Goal: Task Accomplishment & Management: Complete application form

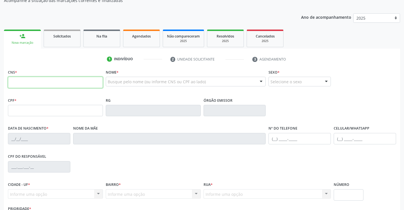
scroll to position [57, 0]
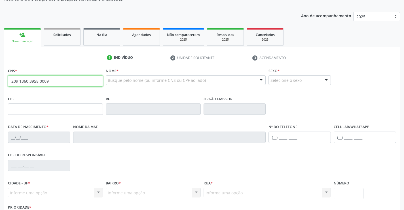
type input "209 1360 3958 0009"
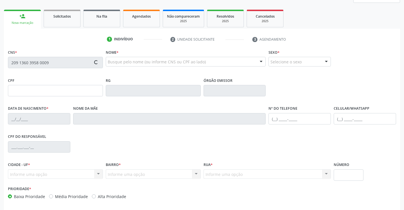
scroll to position [98, 0]
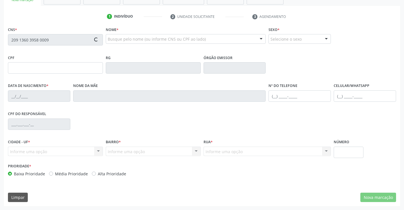
type input "20/06/1975"
type input "Maria Vieira Rodrigues"
type input "(87) 98861-2807"
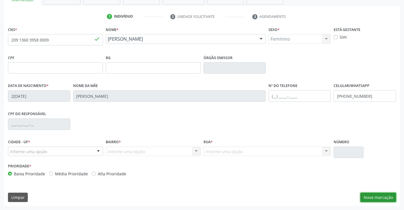
click at [377, 193] on button "Nova marcação" at bounding box center [378, 197] width 36 height 10
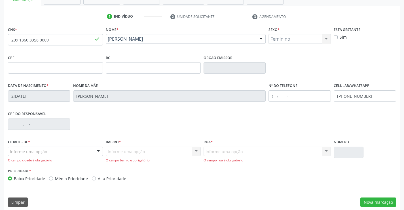
click at [90, 150] on div "Informe uma opção" at bounding box center [55, 151] width 95 height 10
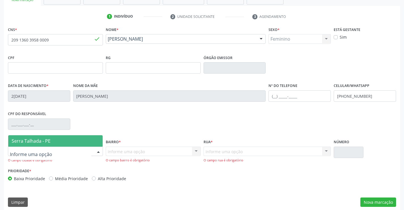
click at [90, 142] on span "Serra Talhada - PE" at bounding box center [55, 140] width 94 height 11
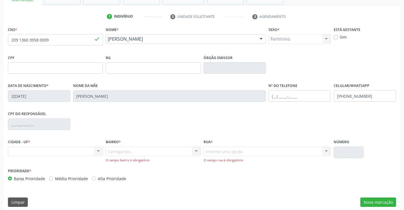
click at [118, 150] on div "Carregando... Nenhum resultado encontrado para: " " Nenhuma opção encontrada. D…" at bounding box center [153, 154] width 95 height 16
click at [234, 153] on div "Informe uma opção Nenhum resultado encontrado para: " " Nenhuma opção encontrad…" at bounding box center [268, 154] width 128 height 16
click at [248, 148] on div "Informe uma opção Nenhum resultado encontrado para: " " Nenhuma opção encontrad…" at bounding box center [268, 154] width 128 height 16
click at [237, 163] on div "Rua * Informe uma opção Nenhum resultado encontrado para: " " Nenhuma opção enc…" at bounding box center [267, 152] width 130 height 29
drag, startPoint x: 236, startPoint y: 153, endPoint x: 242, endPoint y: 150, distance: 6.3
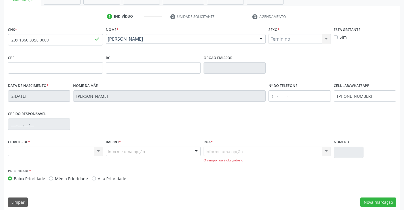
click at [236, 152] on div "Informe uma opção Nenhum resultado encontrado para: " " Nenhuma opção encontrad…" at bounding box center [268, 154] width 128 height 16
click at [242, 150] on div "Informe uma opção Nenhum resultado encontrado para: " " Nenhuma opção encontrad…" at bounding box center [268, 154] width 128 height 16
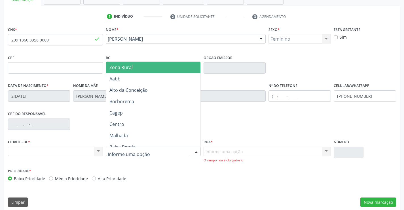
click at [163, 149] on div at bounding box center [153, 151] width 95 height 10
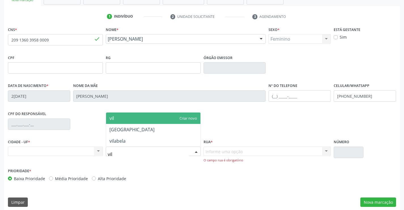
type input "vila"
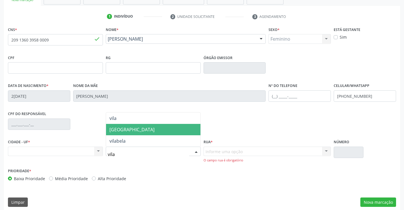
click at [122, 131] on span "[GEOGRAPHIC_DATA]" at bounding box center [131, 129] width 45 height 6
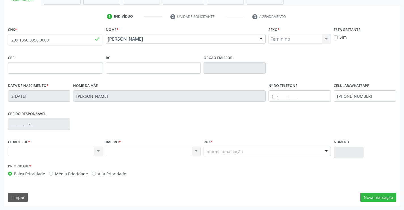
click at [250, 153] on div "Informe uma opção" at bounding box center [268, 151] width 128 height 10
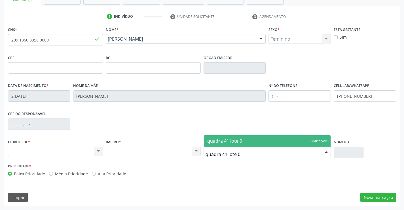
type input "quadra 41 lote 02"
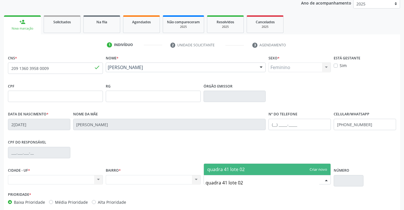
click at [241, 170] on span "quadra 41 lote 02" at bounding box center [225, 169] width 37 height 6
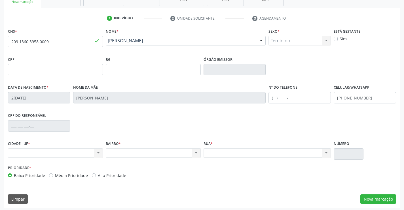
scroll to position [98, 0]
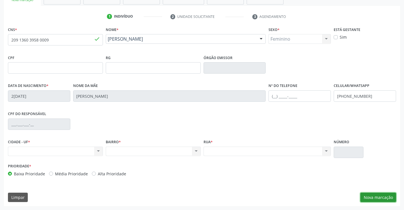
click at [366, 197] on button "Nova marcação" at bounding box center [378, 197] width 36 height 10
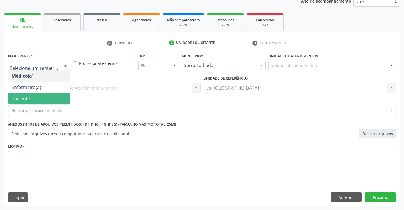
click at [26, 96] on span "Paciente" at bounding box center [21, 98] width 18 height 6
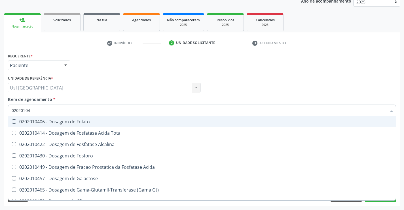
type input "020201047"
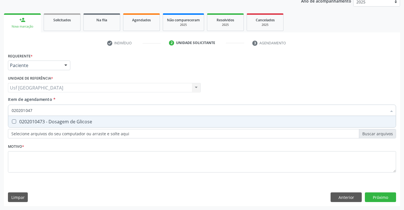
click at [88, 122] on div "0202010473 - Dosagem de Glicose" at bounding box center [202, 121] width 381 height 5
checkbox Glicose "true"
drag, startPoint x: 44, startPoint y: 106, endPoint x: 0, endPoint y: 131, distance: 50.4
click at [0, 131] on div "Acompanhamento Acompanhe a situação das marcações correntes e finalizadas Relat…" at bounding box center [202, 85] width 404 height 250
checkbox Glicose "false"
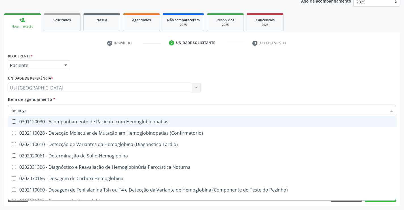
type input "hemogra"
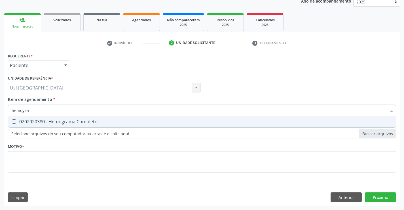
click at [47, 124] on div "0202020380 - Hemograma Completo" at bounding box center [202, 121] width 381 height 5
checkbox Completo "true"
drag, startPoint x: 38, startPoint y: 111, endPoint x: 7, endPoint y: 117, distance: 31.8
click at [7, 117] on div "Item de agendamento * hemogra Desfazer seleção 0202020380 - Hemograma Completo …" at bounding box center [202, 107] width 391 height 22
checkbox Completo "false"
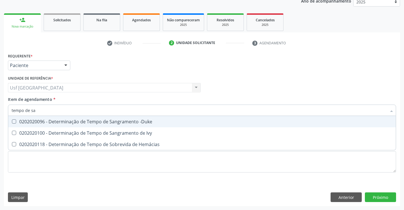
type input "tempo de san"
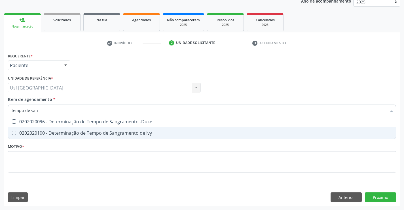
click at [36, 129] on span "0202020100 - Determinação de Tempo de Sangramento de Ivy" at bounding box center [202, 132] width 388 height 11
checkbox Ivy "true"
click at [179, 156] on div "Requerente * Paciente Médico(a) Enfermeiro(a) Paciente Nenhum resultado encontr…" at bounding box center [202, 116] width 388 height 128
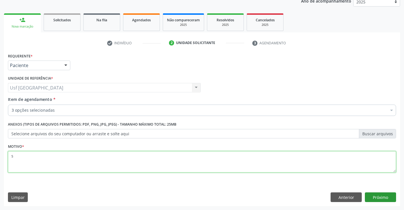
type textarea "s"
click at [374, 193] on button "Próximo" at bounding box center [380, 197] width 31 height 10
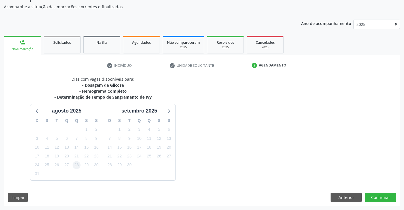
scroll to position [66, 0]
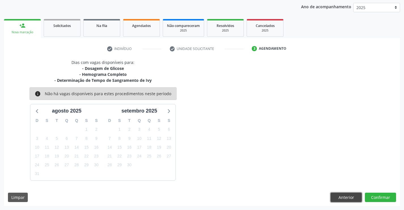
click at [333, 193] on button "Anterior" at bounding box center [346, 197] width 31 height 10
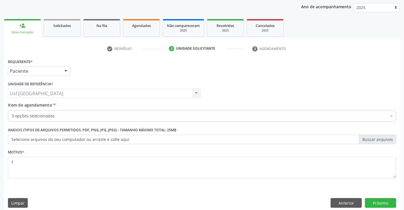
click at [162, 121] on div "3 opções selecionadas" at bounding box center [202, 115] width 388 height 11
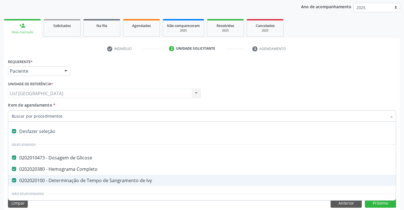
click at [83, 178] on div "0202020100 - Determinação de Tempo de Sangramento de Ivy" at bounding box center [232, 180] width 441 height 5
checkbox Ivy "false"
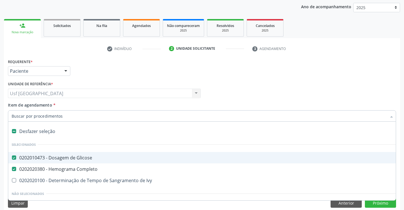
click at [269, 92] on div "Médico Solicitante Por favor, selecione a Unidade de Atendimento primeiro Nenhu…" at bounding box center [202, 91] width 391 height 22
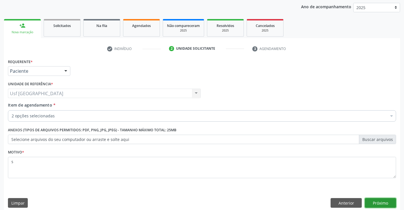
click at [372, 203] on button "Próximo" at bounding box center [380, 203] width 31 height 10
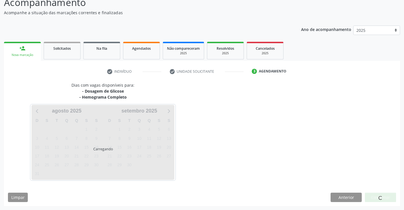
scroll to position [43, 0]
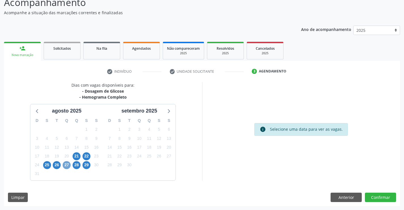
click at [68, 165] on span "27" at bounding box center [67, 165] width 8 height 8
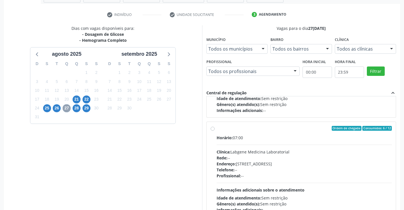
scroll to position [85, 0]
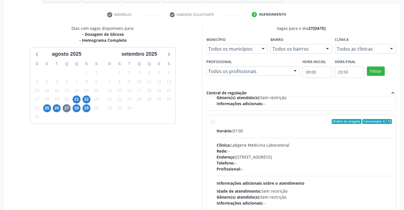
click at [257, 162] on div "Telefone: --" at bounding box center [305, 163] width 176 height 6
click at [215, 124] on input "Ordem de chegada Consumidos: 6 / 12 Horário: 07:00 Clínica: Labgene Medicina La…" at bounding box center [213, 121] width 4 height 5
radio input "true"
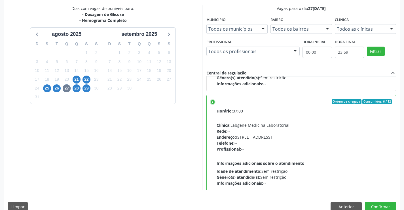
scroll to position [129, 0]
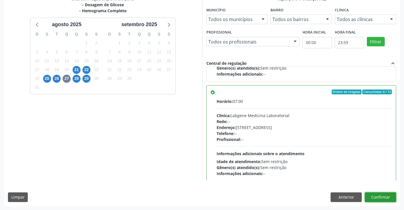
click at [372, 199] on button "Confirmar" at bounding box center [380, 197] width 31 height 10
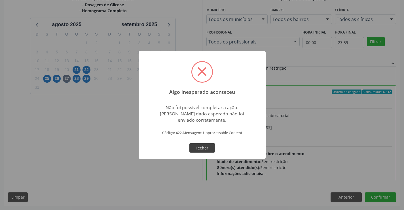
click at [198, 151] on button "Fechar" at bounding box center [202, 148] width 26 height 10
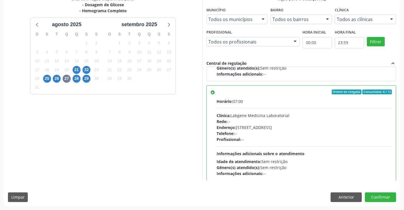
click at [344, 191] on div "Dias com vagas disponíveis para: - Dosagem de Glicose - Hemograma Completo agos…" at bounding box center [202, 101] width 396 height 210
click at [344, 192] on button "Anterior" at bounding box center [346, 197] width 31 height 10
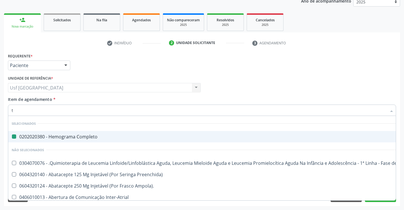
type input "te"
checkbox Completo "false"
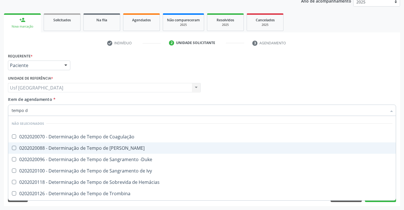
type input "tempo de"
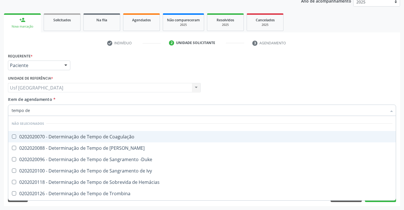
click at [122, 137] on div "0202020070 - Determinação de Tempo de Coagulação" at bounding box center [202, 136] width 381 height 5
checkbox Coagulação "true"
type input "tempo de"
click at [252, 88] on div "Médico Solicitante Por favor, selecione a Unidade de Atendimento primeiro Nenhu…" at bounding box center [202, 85] width 391 height 22
checkbox -Duke "true"
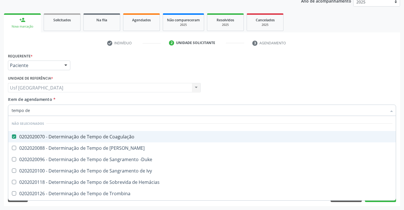
checkbox Euglobulina "true"
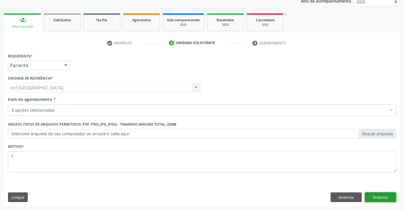
click at [383, 195] on button "Próximo" at bounding box center [380, 197] width 31 height 10
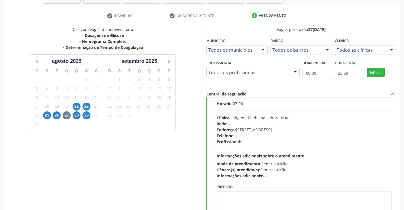
scroll to position [129, 0]
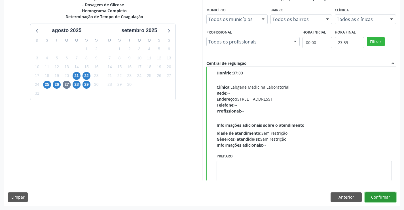
click at [381, 196] on button "Confirmar" at bounding box center [380, 197] width 31 height 10
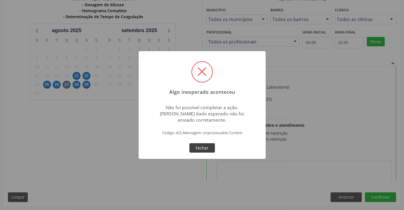
click at [199, 150] on button "Fechar" at bounding box center [202, 148] width 26 height 10
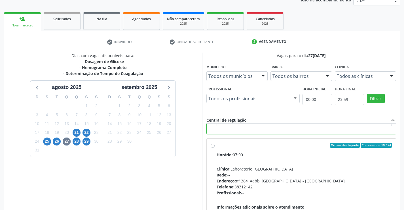
scroll to position [227, 0]
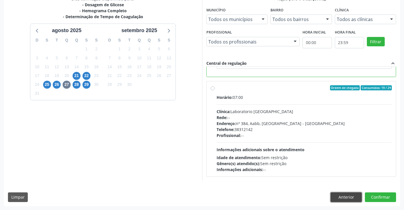
click at [344, 200] on button "Anterior" at bounding box center [346, 197] width 31 height 10
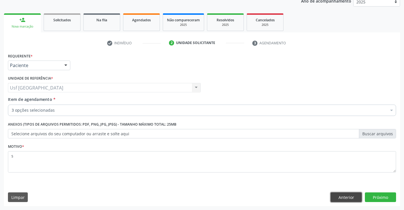
click at [344, 200] on button "Anterior" at bounding box center [346, 197] width 31 height 10
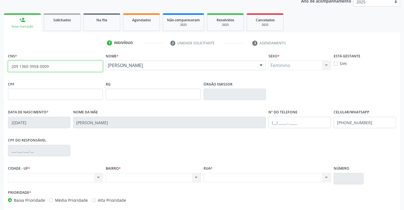
drag, startPoint x: 52, startPoint y: 63, endPoint x: 0, endPoint y: 67, distance: 52.7
click at [0, 67] on div "Acompanhamento Acompanhe a situação das marcações correntes e finalizadas Relat…" at bounding box center [202, 98] width 404 height 276
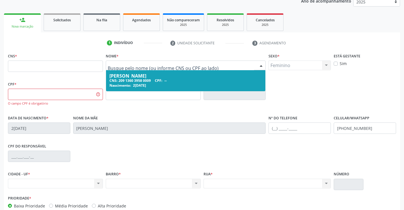
drag, startPoint x: 198, startPoint y: 67, endPoint x: 69, endPoint y: 66, distance: 128.7
click at [89, 66] on input "text" at bounding box center [55, 65] width 95 height 11
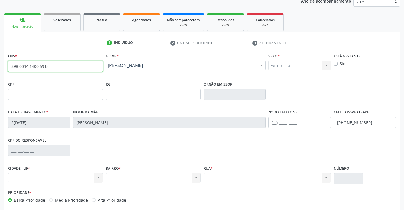
type input "898 0034 1400 5915"
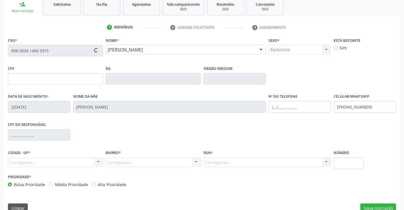
scroll to position [98, 0]
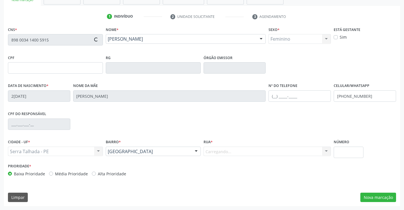
type input "24/01/2009"
type input "Maria de Fatima Lima"
type input "(87) 99652-2632"
type input "27"
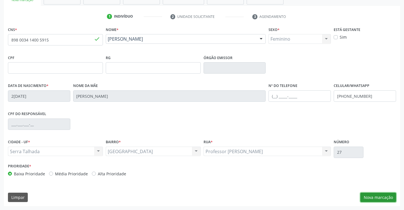
click at [375, 199] on button "Nova marcação" at bounding box center [378, 197] width 36 height 10
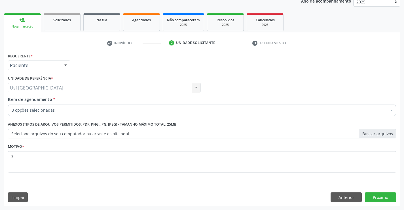
scroll to position [71, 0]
click at [36, 60] on div "Requerente * Paciente Médico(a) Enfermeiro(a) Paciente Nenhum resultado encontr…" at bounding box center [39, 61] width 62 height 18
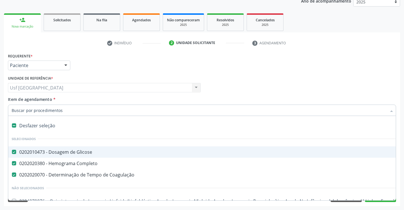
click at [81, 150] on div "0202010473 - Dosagem de Glicose" at bounding box center [232, 151] width 441 height 5
click at [50, 151] on div "0202010473 - Dosagem de Glicose" at bounding box center [232, 151] width 441 height 5
checkbox Glicose "true"
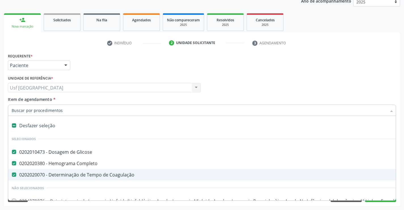
click at [51, 180] on li "Não selecionados" at bounding box center [232, 187] width 448 height 15
click at [24, 174] on div "0202020070 - Determinação de Tempo de Coagulação" at bounding box center [232, 174] width 441 height 5
checkbox Coagulação "false"
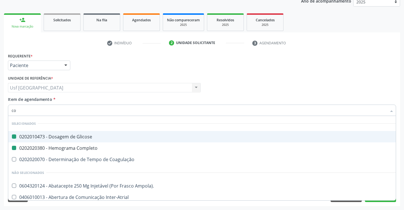
type input "col"
checkbox Glicose "false"
checkbox Completo "false"
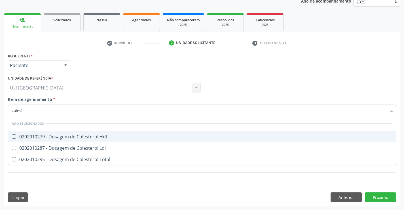
type input "coleste"
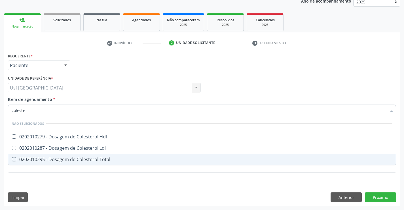
click at [70, 157] on div "0202010295 - Dosagem de Colesterol Total" at bounding box center [202, 159] width 381 height 5
checkbox Total "true"
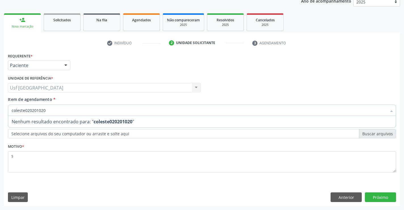
drag, startPoint x: 24, startPoint y: 109, endPoint x: 0, endPoint y: 115, distance: 24.7
click at [0, 115] on div "Acompanhamento Acompanhe a situação das marcações correntes e finalizadas Relat…" at bounding box center [202, 85] width 404 height 250
type input "020201020"
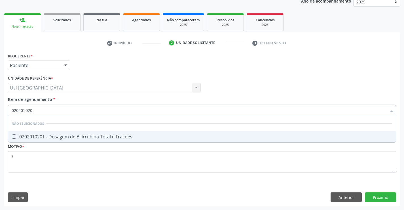
drag, startPoint x: 34, startPoint y: 113, endPoint x: 0, endPoint y: 124, distance: 35.8
click at [0, 124] on div "Acompanhamento Acompanhe a situação das marcações correntes e finalizadas Relat…" at bounding box center [202, 85] width 404 height 250
checkbox Fracoes "true"
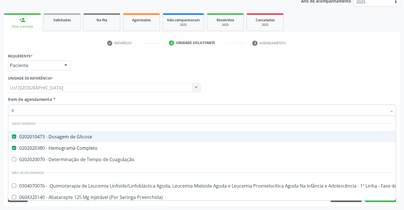
type input "02"
checkbox Comprimido\) "true"
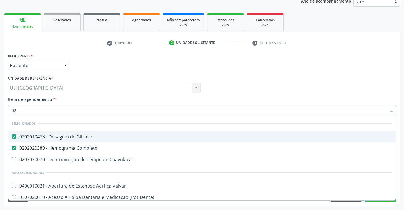
type input "020"
checkbox Anos\) "true"
checkbox Total "false"
type input "0202"
checkbox Puncao "true"
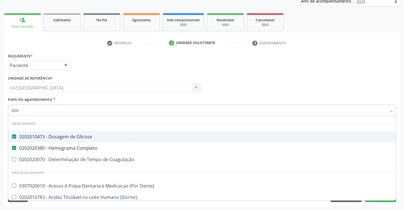
checkbox Total "false"
type input "02020"
checkbox Barbituratos "true"
checkbox Total "false"
type input "020201"
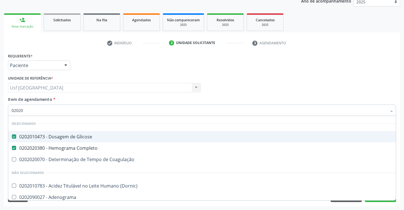
checkbox \(Pos-Pasteurização\) "true"
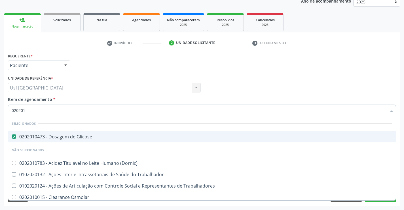
type input "0202010"
checkbox Fracoes "true"
checkbox Total "false"
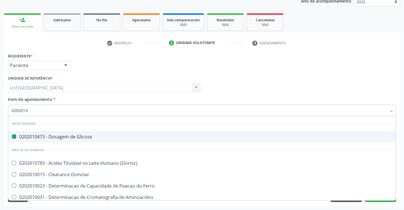
type input "02020106"
checkbox Glicose "false"
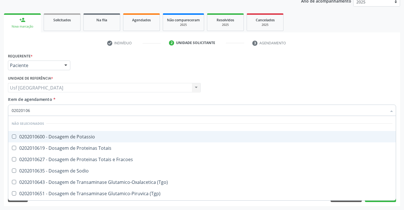
type input "020201064"
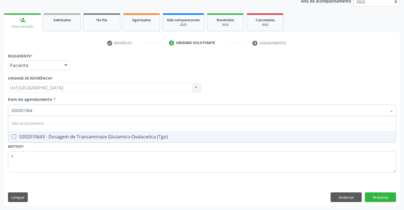
click at [71, 132] on span "0202010643 - Dosagem de Transaminase Glutamico-Oxalacetica (Tgo)" at bounding box center [202, 136] width 388 height 11
checkbox \(Tgo\) "true"
drag, startPoint x: 43, startPoint y: 107, endPoint x: 0, endPoint y: 109, distance: 43.4
click at [0, 109] on div "Acompanhamento Acompanhe a situação das marcações correntes e finalizadas Relat…" at bounding box center [202, 85] width 404 height 250
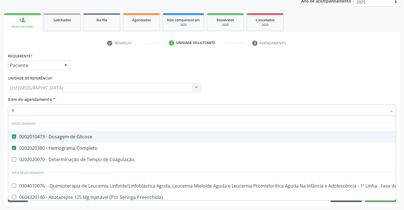
type input "02"
checkbox Comprimido\) "true"
checkbox Bronco-Alveolar "true"
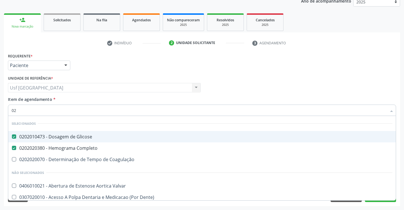
type input "020"
checkbox Anos\) "true"
checkbox Artéria "true"
checkbox Total "false"
checkbox \(Tgo\) "false"
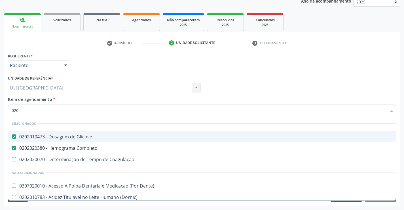
type input "0202"
checkbox Puncao "true"
checkbox Pancreas "true"
checkbox Total "false"
type input "02020"
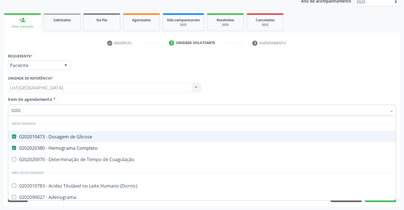
checkbox Total "true"
checkbox Etossuximida "false"
checkbox \(Tgo\) "true"
checkbox \(Direto\) "false"
type input "020201"
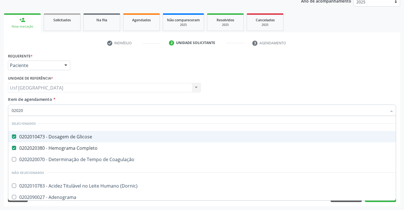
checkbox \(Pos-Pasteurização\) "true"
checkbox 17-Alfa-Hidroxiprogesterona "true"
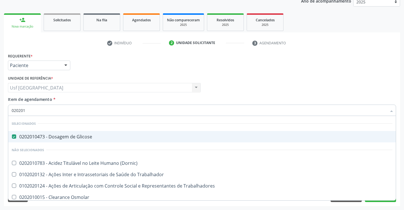
type input "0202010"
checkbox Fracoes "true"
checkbox Total "false"
checkbox Leucino-Aminopeptidase "true"
checkbox \(Tgo\) "false"
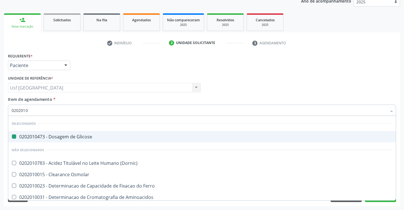
type input "02020106"
checkbox Glicose "false"
checkbox Ferro "true"
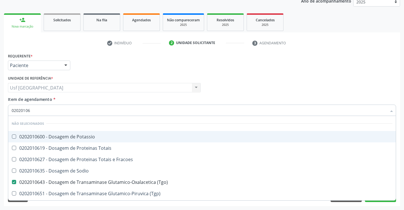
type input "020201065"
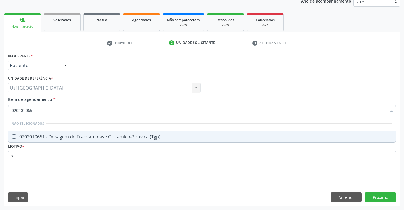
click at [131, 140] on span "0202010651 - Dosagem de Transaminase Glutamico-Piruvica (Tgp)" at bounding box center [202, 136] width 388 height 11
checkbox \(Tgp\) "true"
drag, startPoint x: 32, startPoint y: 111, endPoint x: 3, endPoint y: 113, distance: 29.5
click at [3, 113] on div "Acompanhamento Acompanhe a situação das marcações correntes e finalizadas Relat…" at bounding box center [202, 85] width 404 height 250
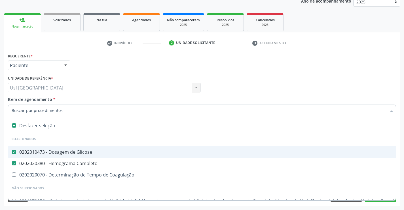
type input "t"
checkbox Completo "false"
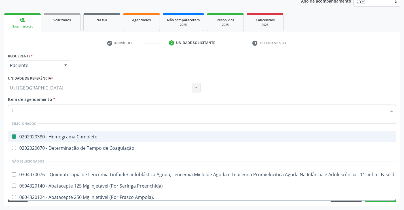
type input "tr"
checkbox Completo "false"
checkbox Mental "true"
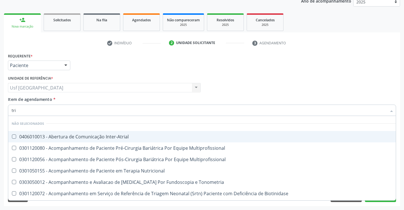
type input "trig"
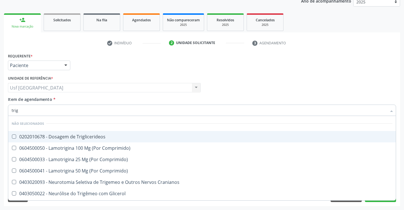
click at [83, 134] on div "0202010678 - Dosagem de Triglicerideos" at bounding box center [202, 136] width 381 height 5
checkbox Triglicerideos "true"
type input "tri"
checkbox Triglicerideos "false"
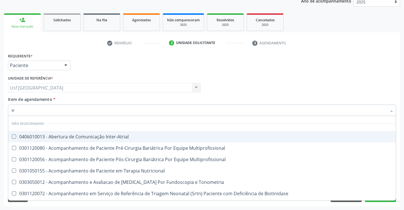
type input "t"
checkbox Inter-Atrial "true"
checkbox Multiprofissional "true"
checkbox Triglicerideos "false"
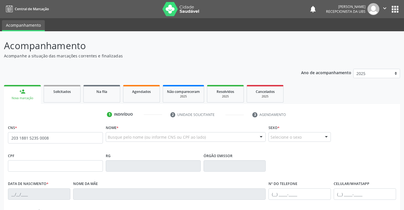
type input "203 1881 5235 0008"
type input "27/06/1979"
type input "Terezenha Ferreira de Lima"
type input "(87) 99629-9553"
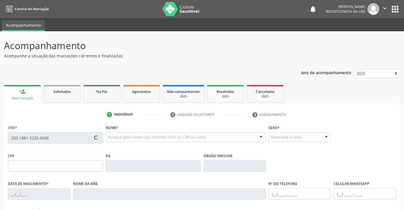
type input "028.034.854-19"
type input "11"
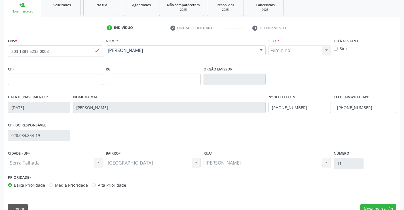
scroll to position [98, 0]
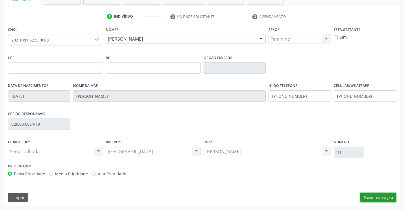
click at [370, 191] on div "CNS * 203 1881 5235 0008 done Nome * Maria de Fatima Pierre de Andrade Maria de…" at bounding box center [202, 115] width 396 height 180
click at [365, 194] on button "Nova marcação" at bounding box center [378, 197] width 36 height 10
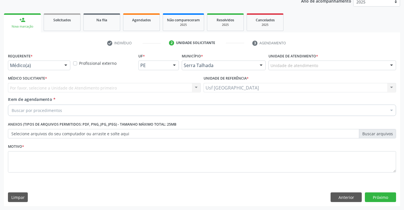
scroll to position [71, 0]
click at [22, 69] on div at bounding box center [39, 65] width 62 height 10
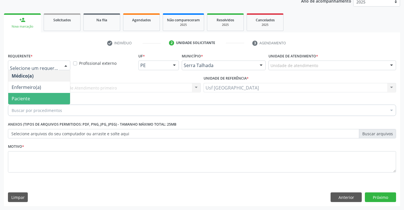
click at [29, 98] on span "Paciente" at bounding box center [21, 98] width 18 height 6
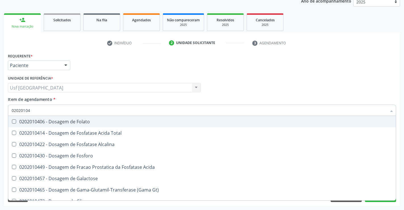
type input "020201047"
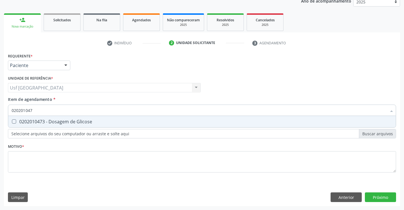
drag, startPoint x: 70, startPoint y: 122, endPoint x: 69, endPoint y: 119, distance: 3.2
click at [69, 119] on div "0202010473 - Dosagem de Glicose" at bounding box center [202, 121] width 381 height 5
checkbox Glicose "true"
drag, startPoint x: 47, startPoint y: 111, endPoint x: 0, endPoint y: 111, distance: 47.1
click at [0, 111] on div "Acompanhamento Acompanhe a situação das marcações correntes e finalizadas Relat…" at bounding box center [202, 85] width 404 height 250
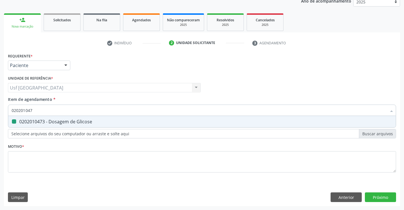
checkbox Glicose "false"
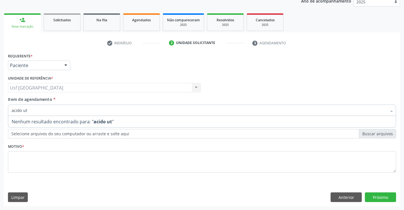
type input "acido u"
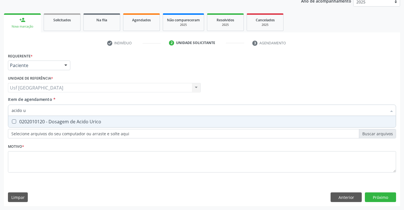
click at [72, 119] on div "0202010120 - Dosagem de Acido Urico" at bounding box center [202, 121] width 381 height 5
checkbox Urico "true"
drag, startPoint x: 32, startPoint y: 109, endPoint x: 0, endPoint y: 117, distance: 33.1
click at [0, 117] on div "Acompanhamento Acompanhe a situação das marcações correntes e finalizadas Relat…" at bounding box center [202, 85] width 404 height 250
checkbox Urico "false"
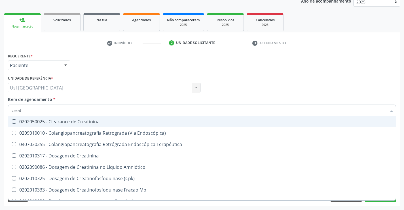
type input "creati"
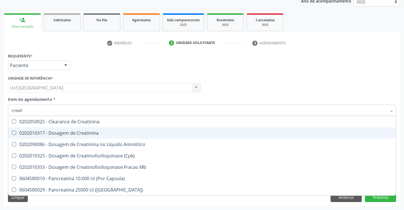
click at [74, 134] on div "0202010317 - Dosagem de Creatinina" at bounding box center [202, 132] width 381 height 5
checkbox Creatinina "true"
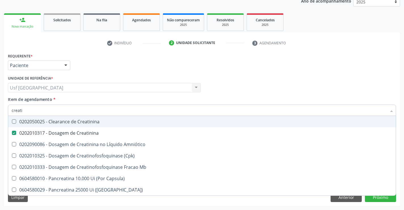
drag, startPoint x: 25, startPoint y: 112, endPoint x: 0, endPoint y: 109, distance: 25.5
click at [0, 109] on div "Acompanhamento Acompanhe a situação das marcações correntes e finalizadas Relat…" at bounding box center [202, 85] width 404 height 250
checkbox Creatinina "false"
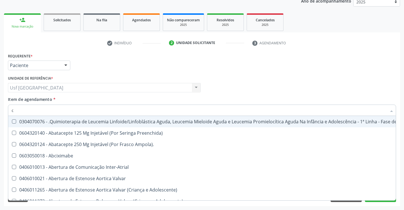
type input "co"
checkbox Único "true"
checkbox Creatinina "true"
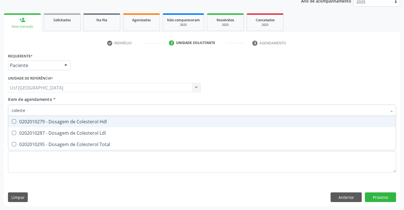
type input "colester"
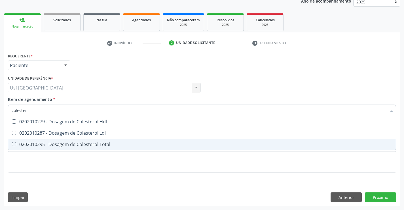
click at [67, 148] on span "0202010295 - Dosagem de Colesterol Total" at bounding box center [202, 143] width 388 height 11
checkbox Total "true"
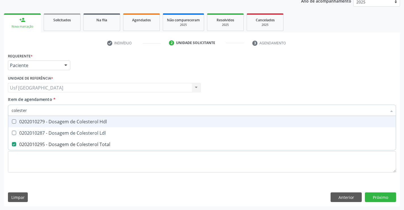
drag, startPoint x: 39, startPoint y: 111, endPoint x: 2, endPoint y: 101, distance: 38.2
click at [2, 101] on div "Acompanhamento Acompanhe a situação das marcações correntes e finalizadas Relat…" at bounding box center [202, 85] width 404 height 250
checkbox Total "false"
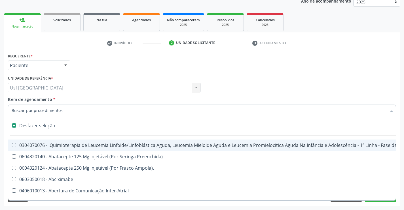
click at [142, 72] on div "Requerente * Paciente Médico(a) Enfermeiro(a) Paciente Nenhum resultado encontr…" at bounding box center [202, 63] width 391 height 22
checkbox Preenchida\) "true"
checkbox Ampola\)\ "true"
checkbox Abciximabe "true"
checkbox Inter-Atrial "true"
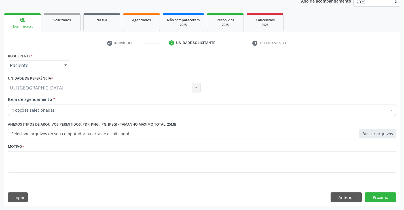
click at [28, 17] on link "person_add Nova marcação" at bounding box center [22, 22] width 37 height 19
click at [348, 196] on div "Requerente * Paciente Médico(a) Enfermeiro(a) Paciente Nenhum resultado encontr…" at bounding box center [202, 129] width 396 height 154
click at [348, 196] on button "Anterior" at bounding box center [346, 197] width 31 height 10
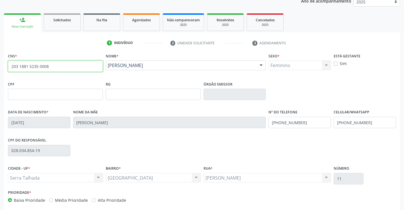
drag, startPoint x: 60, startPoint y: 64, endPoint x: 0, endPoint y: 49, distance: 61.8
click at [0, 49] on div "Acompanhamento Acompanhe a situação das marcações correntes e finalizadas Relat…" at bounding box center [202, 98] width 404 height 276
type input "209 1360 3958 0009"
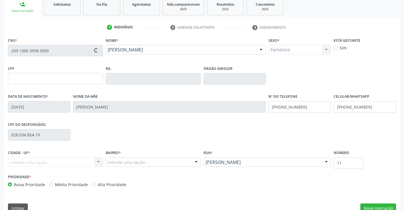
scroll to position [98, 0]
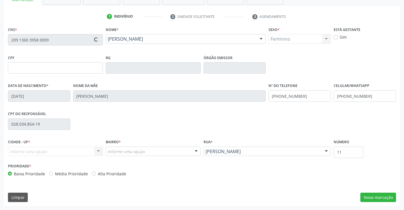
type input "20/06/1975"
type input "Maria Vieira Rodrigues"
type input "(87) 98861-2807"
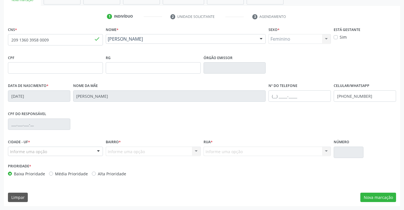
click at [86, 151] on div "Informe uma opção" at bounding box center [55, 151] width 95 height 10
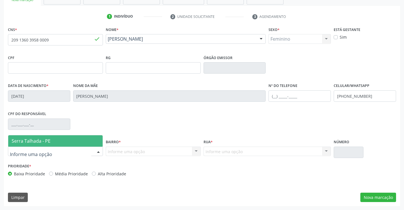
click at [81, 138] on span "Serra Talhada - PE" at bounding box center [55, 140] width 94 height 11
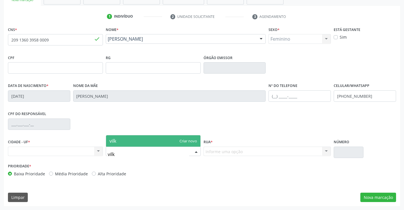
type input "vil"
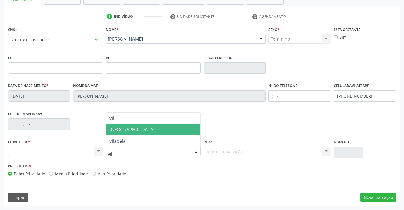
click at [125, 128] on span "[GEOGRAPHIC_DATA]" at bounding box center [131, 129] width 45 height 6
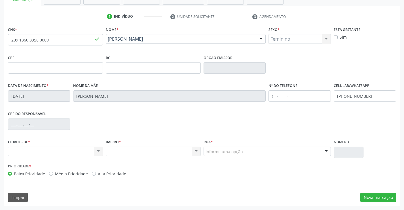
click at [249, 154] on div "Informe uma opção" at bounding box center [268, 151] width 128 height 10
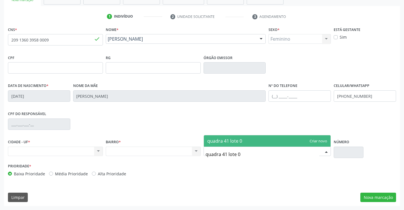
type input "quadra 41 lote 02"
click at [268, 141] on span "quadra 41 lote 02" at bounding box center [267, 140] width 127 height 11
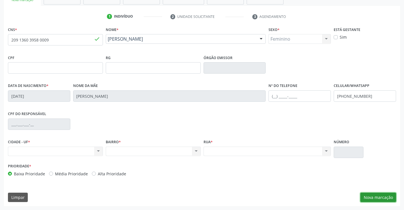
click at [385, 196] on button "Nova marcação" at bounding box center [378, 197] width 36 height 10
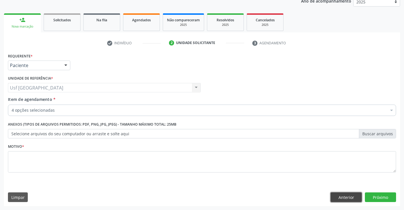
click at [346, 199] on button "Anterior" at bounding box center [346, 197] width 31 height 10
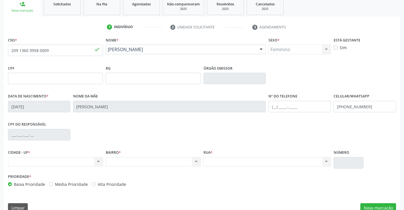
scroll to position [98, 0]
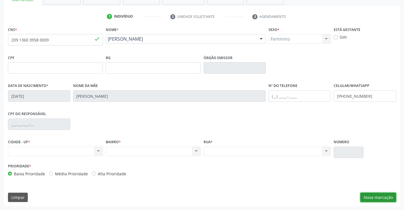
click at [389, 198] on button "Nova marcação" at bounding box center [378, 197] width 36 height 10
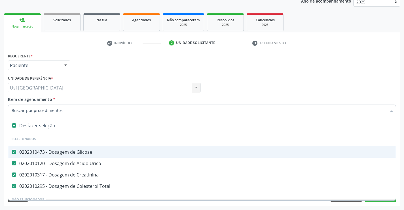
click at [381, 78] on div "Médico Solicitante Por favor, selecione a Unidade de Atendimento primeiro Nenhu…" at bounding box center [202, 85] width 391 height 22
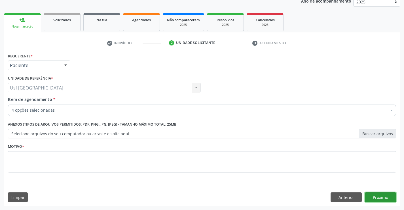
click at [372, 197] on button "Próximo" at bounding box center [380, 197] width 31 height 10
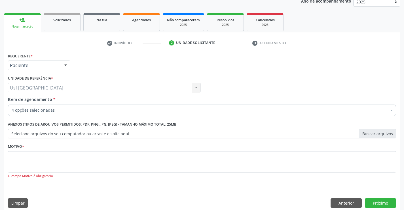
click at [184, 174] on div "O campo Motivo é obrigatório" at bounding box center [202, 175] width 388 height 5
click at [192, 159] on textarea at bounding box center [202, 162] width 388 height 22
type textarea "f"
click at [352, 200] on button "Anterior" at bounding box center [346, 203] width 31 height 10
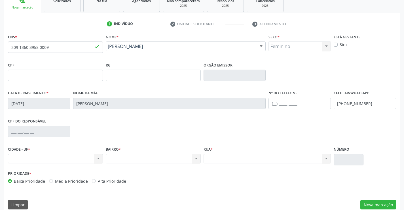
scroll to position [98, 0]
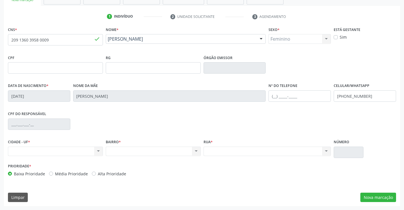
click at [60, 152] on div "Nenhum resultado encontrado para: " " Não há nenhuma opção para ser exibida." at bounding box center [55, 151] width 95 height 10
click at [95, 153] on div "Nenhum resultado encontrado para: " " Não há nenhuma opção para ser exibida." at bounding box center [55, 151] width 95 height 10
click at [83, 153] on div "Nenhum resultado encontrado para: " " Não há nenhuma opção para ser exibida." at bounding box center [55, 151] width 95 height 10
click at [99, 153] on div "Nenhum resultado encontrado para: " " Não há nenhuma opção para ser exibida." at bounding box center [55, 151] width 95 height 10
drag, startPoint x: 99, startPoint y: 153, endPoint x: 90, endPoint y: 153, distance: 8.8
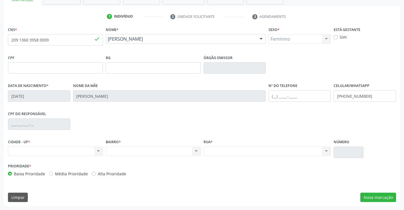
click at [98, 153] on div "Nenhum resultado encontrado para: " " Não há nenhuma opção para ser exibida." at bounding box center [55, 151] width 95 height 10
click at [83, 153] on div "Nenhum resultado encontrado para: " " Não há nenhuma opção para ser exibida." at bounding box center [55, 151] width 95 height 10
click at [273, 154] on div "Nenhum resultado encontrado para: " " Não há nenhuma opção para ser exibida." at bounding box center [268, 151] width 128 height 10
click at [22, 70] on input "text" at bounding box center [55, 67] width 95 height 11
click at [165, 132] on div "CPF do responsável" at bounding box center [202, 123] width 391 height 28
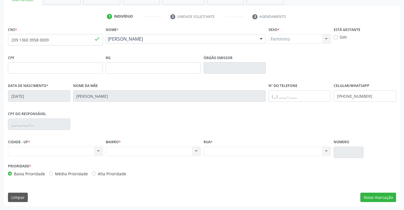
click at [50, 150] on div "Nenhum resultado encontrado para: " " Não há nenhuma opção para ser exibida." at bounding box center [55, 151] width 95 height 10
click at [63, 69] on input "text" at bounding box center [55, 67] width 95 height 11
click at [81, 155] on div "Nenhum resultado encontrado para: " " Não há nenhuma opção para ser exibida." at bounding box center [55, 151] width 95 height 10
click at [85, 150] on div "Nenhum resultado encontrado para: " " Não há nenhuma opção para ser exibida." at bounding box center [55, 151] width 95 height 10
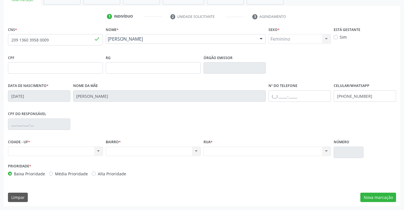
click at [85, 150] on div "Nenhum resultado encontrado para: " " Não há nenhuma opção para ser exibida." at bounding box center [55, 151] width 95 height 10
click at [71, 153] on div "Nenhum resultado encontrado para: " " Não há nenhuma opção para ser exibida." at bounding box center [55, 151] width 95 height 10
click at [180, 152] on div "Nenhum resultado encontrado para: " " Não há nenhuma opção para ser exibida." at bounding box center [153, 151] width 95 height 10
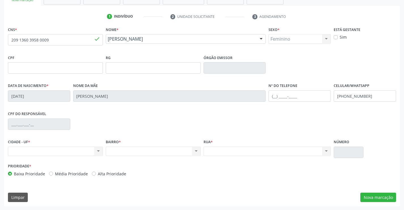
click at [180, 152] on div "Nenhum resultado encontrado para: " " Não há nenhuma opção para ser exibida." at bounding box center [153, 151] width 95 height 10
click at [239, 153] on div "Nenhum resultado encontrado para: " " Não há nenhuma opção para ser exibida." at bounding box center [268, 151] width 128 height 10
click at [67, 152] on div "Nenhum resultado encontrado para: " " Não há nenhuma opção para ser exibida." at bounding box center [55, 151] width 95 height 10
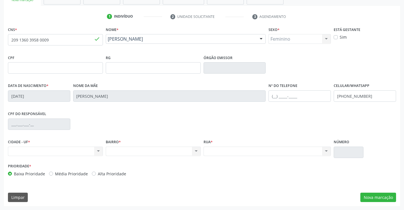
click at [100, 151] on div "Nenhum resultado encontrado para: " " Não há nenhuma opção para ser exibida." at bounding box center [55, 151] width 95 height 10
click at [370, 199] on button "Nova marcação" at bounding box center [378, 197] width 36 height 10
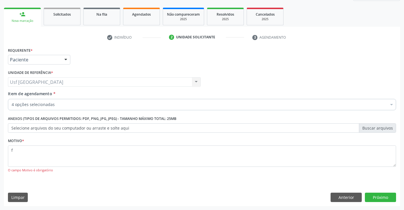
scroll to position [77, 0]
click at [367, 197] on button "Próximo" at bounding box center [380, 197] width 31 height 10
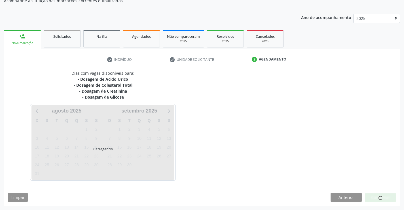
scroll to position [55, 0]
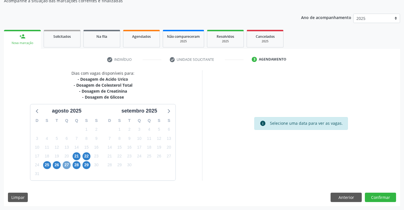
click at [70, 165] on span "27" at bounding box center [67, 165] width 8 height 8
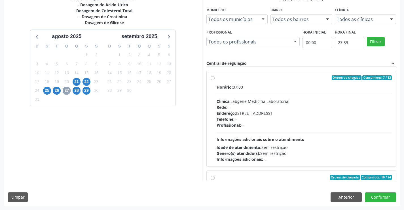
scroll to position [104, 0]
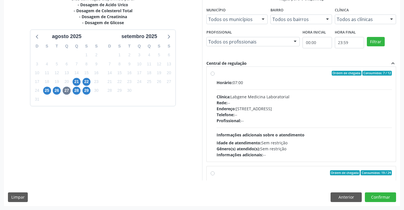
click at [276, 132] on span "Informações adicionais sobre o atendimento" at bounding box center [261, 134] width 88 height 5
click at [215, 76] on input "Ordem de chegada Consumidos: 7 / 12 Horário: 07:00 Clínica: Labgene Medicina La…" at bounding box center [213, 73] width 4 height 5
radio input "true"
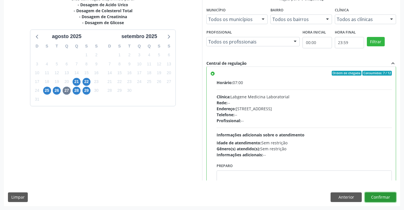
click at [374, 196] on button "Confirmar" at bounding box center [380, 197] width 31 height 10
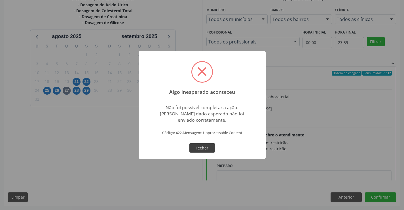
click at [202, 149] on button "Fechar" at bounding box center [202, 148] width 26 height 10
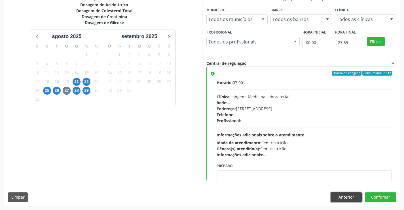
click at [346, 197] on button "Anterior" at bounding box center [346, 197] width 31 height 10
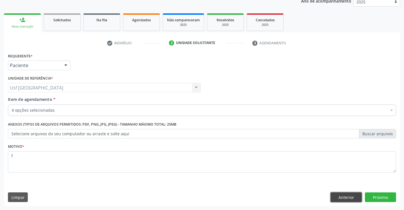
click at [346, 197] on button "Anterior" at bounding box center [346, 197] width 31 height 10
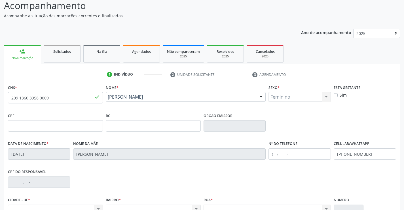
scroll to position [98, 0]
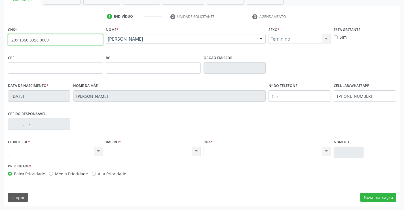
click at [66, 41] on input "209 1360 3958 0009" at bounding box center [55, 39] width 95 height 11
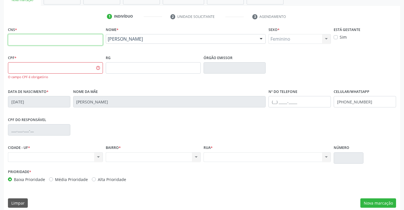
click at [58, 39] on input "text" at bounding box center [55, 39] width 95 height 11
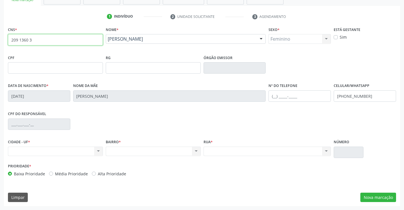
type input "209 1360 3958 0009"
click at [135, 46] on div "Maria Cleoneide Rodrigues Maria Cleoneide Rodrigues CNS: 209 1360 3958 0009 CPF…" at bounding box center [186, 41] width 160 height 14
click at [296, 60] on div "CPF RG Órgão emissor" at bounding box center [202, 67] width 391 height 28
click at [295, 98] on input "text" at bounding box center [300, 95] width 62 height 11
click at [301, 67] on div "CPF RG Órgão emissor" at bounding box center [202, 67] width 391 height 28
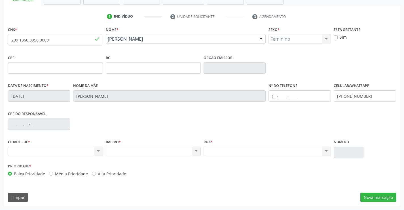
click at [332, 81] on div "CPF RG Órgão emissor" at bounding box center [202, 67] width 391 height 28
click at [338, 100] on input "(87) 98861-2807" at bounding box center [365, 95] width 62 height 11
type input "(87) 98118-0640"
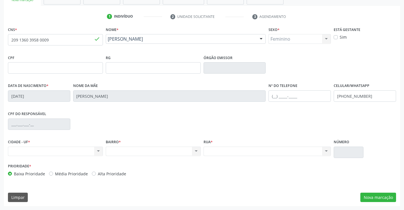
click at [212, 103] on div "Nome da mãe Maria Vieira Rodrigues" at bounding box center [170, 95] width 196 height 28
click at [75, 150] on div "Nenhum resultado encontrado para: " " Não há nenhuma opção para ser exibida." at bounding box center [55, 151] width 95 height 10
click at [100, 151] on div "Nenhum resultado encontrado para: " " Não há nenhuma opção para ser exibida." at bounding box center [55, 151] width 95 height 10
click at [149, 158] on div "BAIRRO * Nenhum resultado encontrado para: " " Não há nenhuma opção para ser ex…" at bounding box center [153, 150] width 98 height 24
drag, startPoint x: 149, startPoint y: 158, endPoint x: 155, endPoint y: 153, distance: 7.8
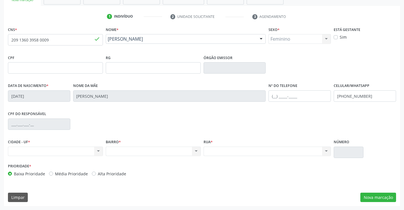
click at [151, 156] on div "BAIRRO * Nenhum resultado encontrado para: " " Não há nenhuma opção para ser ex…" at bounding box center [153, 150] width 98 height 24
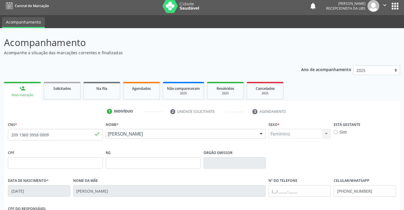
scroll to position [0, 0]
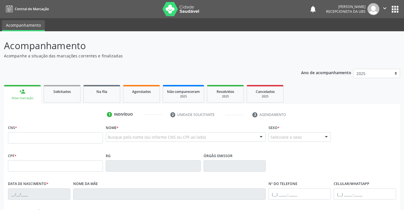
click at [54, 137] on input "text" at bounding box center [55, 137] width 95 height 11
type input "209 1360 3958 0009"
click at [130, 148] on div "Nome * Busque pelo nome (ou informe CNS ou CPF ao lado) Nenhum resultado encont…" at bounding box center [185, 137] width 163 height 28
type input "20/06/1975"
type input "Maria Vieira Rodrigues"
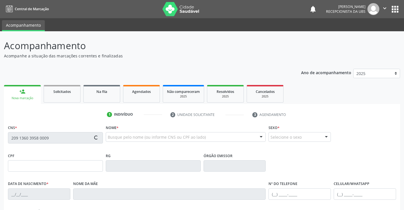
type input "(87) 98861-2807"
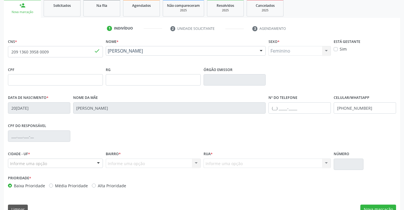
scroll to position [98, 0]
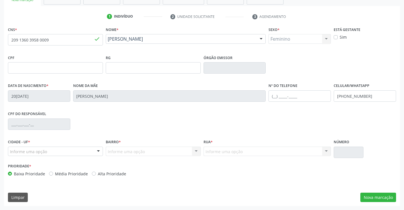
click at [73, 150] on div "Informe uma opção" at bounding box center [55, 151] width 95 height 10
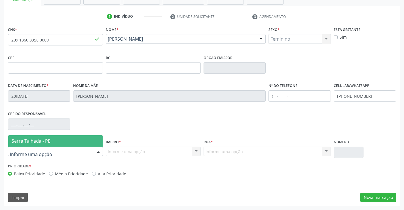
click at [72, 144] on span "Serra Talhada - PE" at bounding box center [55, 140] width 94 height 11
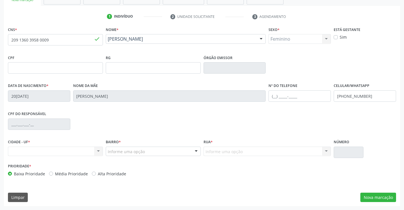
click at [77, 151] on div "Nenhum resultado encontrado para: " " Não há nenhuma opção para ser exibida." at bounding box center [55, 151] width 95 height 10
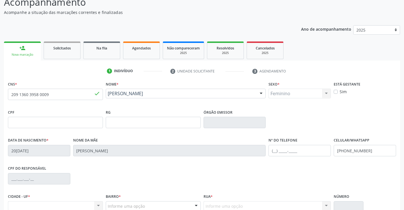
scroll to position [41, 0]
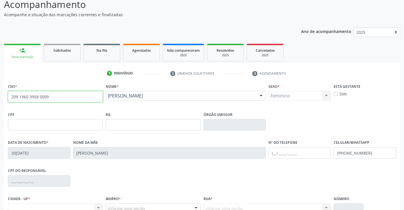
drag, startPoint x: 56, startPoint y: 99, endPoint x: 0, endPoint y: 116, distance: 58.6
click at [0, 116] on div "Acompanhamento Acompanhe a situação das marcações correntes e finalizadas Relat…" at bounding box center [202, 128] width 404 height 276
type input "203 1881 5235 0008"
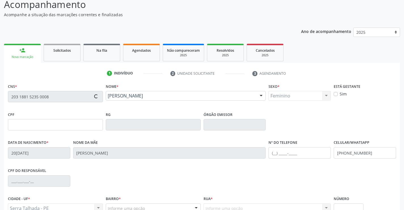
type input "27/06/1979"
type input "Terezenha Ferreira de Lima"
type input "(87) 99629-9553"
type input "028.034.854-19"
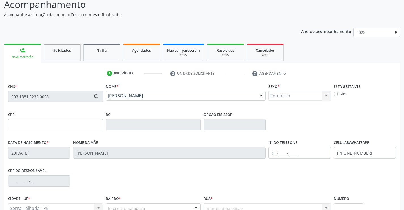
type input "11"
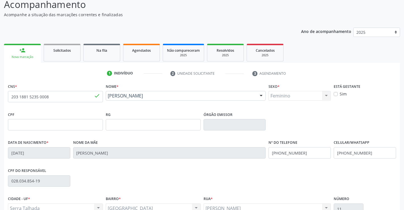
scroll to position [98, 0]
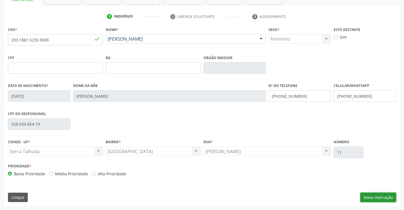
click at [373, 196] on button "Nova marcação" at bounding box center [378, 197] width 36 height 10
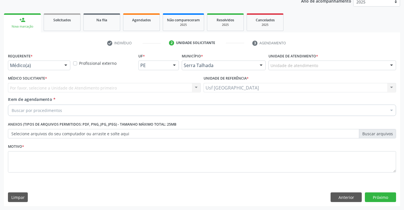
click at [67, 66] on div at bounding box center [66, 66] width 9 height 10
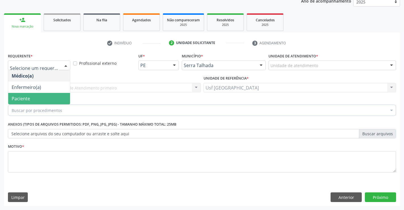
click at [27, 107] on div "Buscar por procedimentos" at bounding box center [202, 109] width 388 height 11
click at [39, 96] on span "Paciente" at bounding box center [39, 98] width 62 height 11
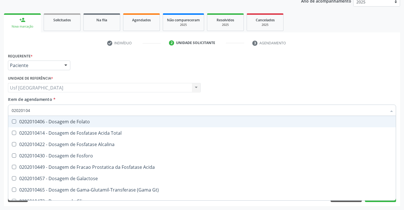
type input "020201047"
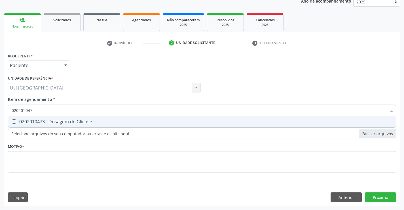
click at [53, 122] on div "0202010473 - Dosagem de Glicose" at bounding box center [202, 121] width 381 height 5
checkbox Glicose "true"
drag, startPoint x: 44, startPoint y: 112, endPoint x: 6, endPoint y: 119, distance: 38.3
click at [6, 119] on div "Requerente * Paciente Médico(a) Enfermeiro(a) Paciente Nenhum resultado encontr…" at bounding box center [202, 129] width 396 height 154
checkbox Glicose "false"
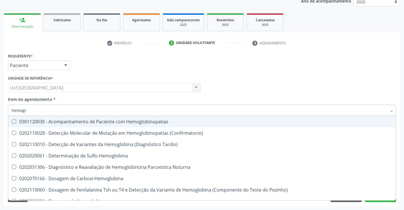
type input "hemogra"
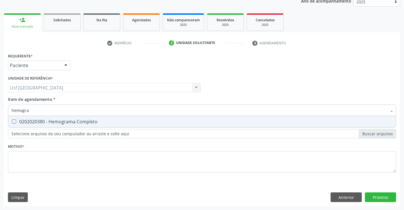
click at [21, 123] on div "0202020380 - Hemograma Completo" at bounding box center [202, 121] width 381 height 5
checkbox Completo "true"
drag, startPoint x: 31, startPoint y: 115, endPoint x: 0, endPoint y: 127, distance: 33.4
click at [0, 127] on div "Acompanhamento Acompanhe a situação das marcações correntes e finalizadas Relat…" at bounding box center [202, 85] width 404 height 250
checkbox Completo "false"
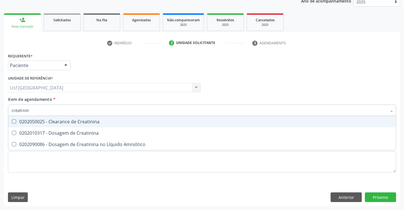
type input "creatinina"
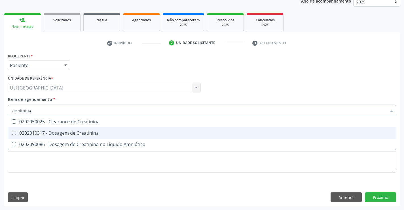
click at [31, 137] on span "0202010317 - Dosagem de Creatinina" at bounding box center [202, 132] width 388 height 11
checkbox Creatinina "true"
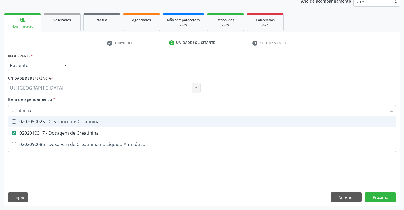
drag, startPoint x: 32, startPoint y: 111, endPoint x: 0, endPoint y: 117, distance: 32.5
click at [0, 117] on div "Acompanhamento Acompanhe a situação das marcações correntes e finalizadas Relat…" at bounding box center [202, 85] width 404 height 250
checkbox Creatinina "false"
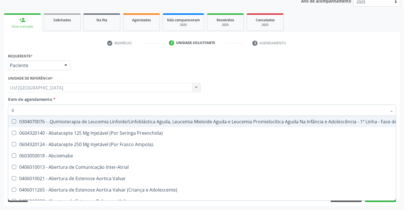
type input "02"
checkbox Meckel "true"
checkbox Bilateral "true"
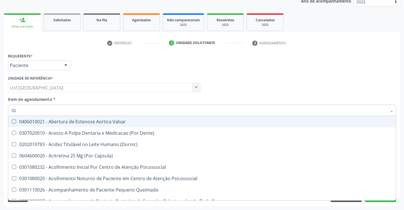
type input "020"
checkbox Complementar\) "true"
checkbox \(Qualitativo\) "true"
checkbox Creatinina "false"
checkbox Glicose "false"
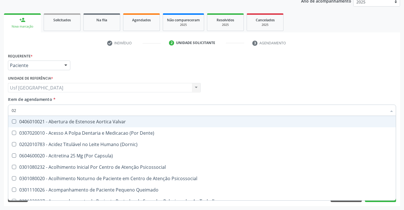
checkbox \(T3\) "true"
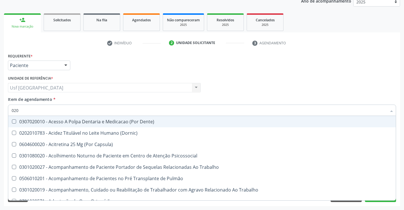
type input "0202"
checkbox Ossea "true"
checkbox Laser "true"
checkbox Biologica "true"
checkbox Creatinina "false"
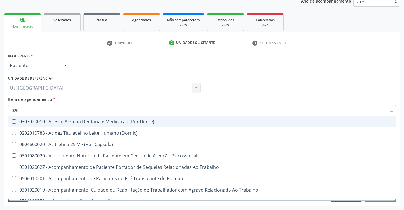
checkbox Glicose "false"
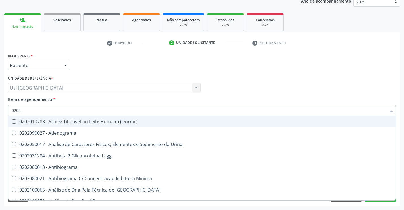
type input "02020"
checkbox Calcio "true"
checkbox Creatinina "false"
checkbox Xi "true"
checkbox Glicose "false"
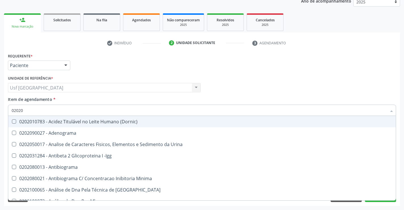
checkbox Zinco "true"
checkbox Completo "false"
type input "020201"
checkbox Gestante "true"
checkbox T3 "true"
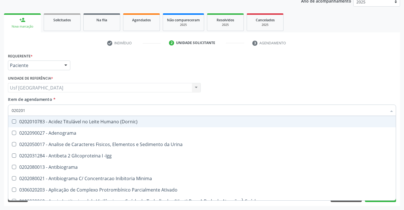
type input "0202010"
checkbox Herpesvirus "true"
checkbox Gestante "false"
checkbox Osmolalidade "true"
checkbox T3 "false"
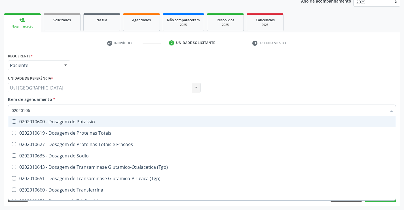
type input "020201069"
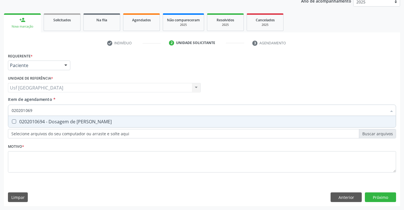
click at [15, 117] on span "0202010694 - Dosagem de [PERSON_NAME]" at bounding box center [202, 121] width 388 height 11
checkbox Ureia "true"
drag, startPoint x: 33, startPoint y: 111, endPoint x: 0, endPoint y: 109, distance: 32.6
click at [0, 109] on div "Acompanhamento Acompanhe a situação das marcações correntes e finalizadas Relat…" at bounding box center [202, 85] width 404 height 250
checkbox Ureia "false"
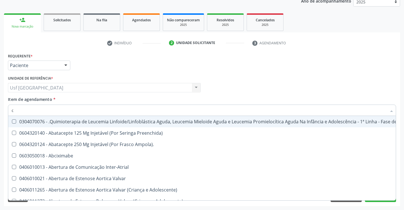
type input "co"
checkbox Creatinina "true"
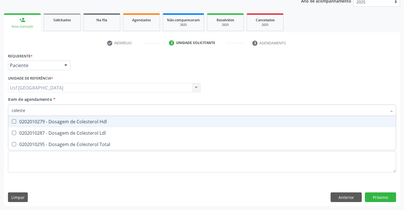
type input "colester"
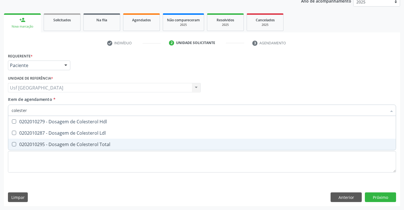
click at [69, 143] on div "0202010295 - Dosagem de Colesterol Total" at bounding box center [202, 144] width 381 height 5
checkbox Total "true"
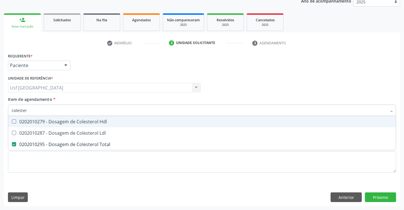
drag, startPoint x: 32, startPoint y: 110, endPoint x: 1, endPoint y: 112, distance: 31.0
click at [1, 112] on div "Acompanhamento Acompanhe a situação das marcações correntes e finalizadas Relat…" at bounding box center [202, 85] width 404 height 250
checkbox Total "false"
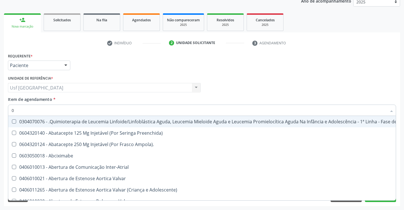
type input "02"
checkbox Transferências "true"
checkbox Meckel "true"
checkbox Bilateral "true"
checkbox Transplante "true"
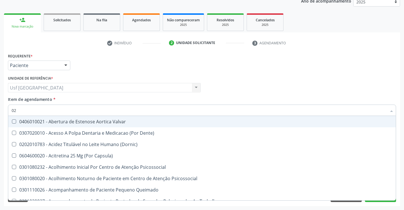
type input "020"
checkbox Congênita "true"
checkbox Complementar\) "true"
checkbox \(Qualitativo\) "true"
checkbox Ii\) "true"
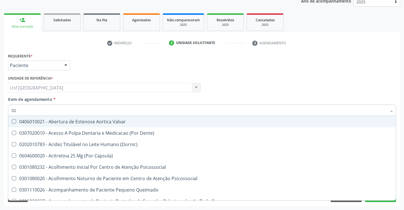
checkbox Total "false"
checkbox Creatinina "false"
checkbox Glicose "false"
checkbox \(T3\) "true"
checkbox Ureia "false"
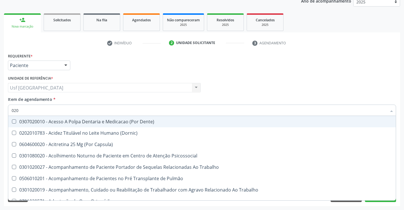
type input "0202"
checkbox Fragmento "true"
checkbox Ossea "true"
checkbox Laser "true"
checkbox Estimulo "true"
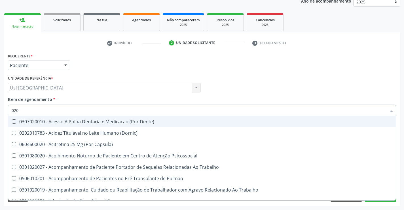
checkbox Biologica "true"
checkbox Total "false"
checkbox Creatinina "false"
checkbox Glicose "false"
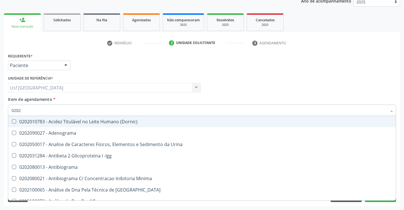
type input "02020"
checkbox Barbituratos "true"
checkbox Calcio "true"
checkbox Total "false"
checkbox Creatinina "false"
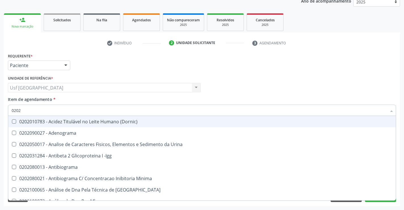
checkbox Xi "true"
checkbox Glicose "false"
checkbox Derrames "true"
checkbox Ureia "false"
checkbox Zinco "true"
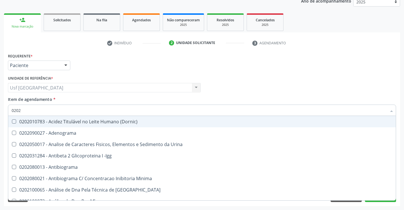
checkbox Completo "false"
type input "020201"
checkbox Parceria\) "true"
checkbox Gestante "true"
checkbox T3 "true"
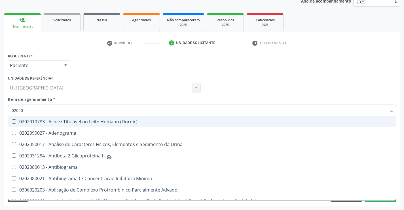
checkbox Ascorbico "true"
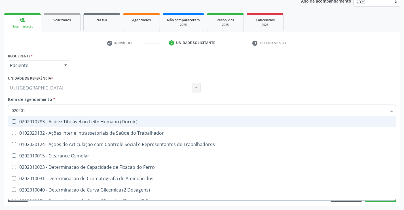
type input "0202010"
checkbox Fracoes "true"
checkbox Ionizavel "true"
checkbox Total "false"
checkbox Creatinina "false"
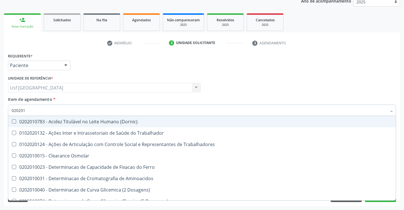
checkbox II "true"
checkbox Glicose "false"
checkbox Piruvato "true"
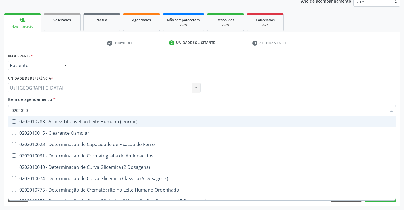
type input "02020106"
checkbox Osmolaridade "true"
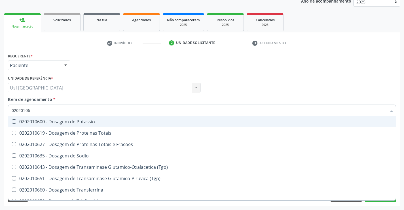
type input "020201064"
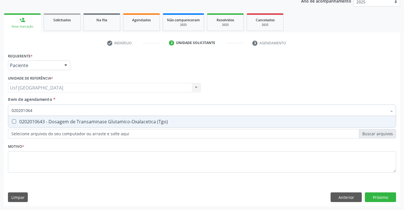
click at [66, 124] on div "0202010643 - Dosagem de Transaminase Glutamico-Oxalacetica (Tgo)" at bounding box center [202, 121] width 381 height 5
checkbox \(Tgo\) "true"
drag, startPoint x: 36, startPoint y: 107, endPoint x: 0, endPoint y: 116, distance: 37.5
click at [0, 116] on div "Acompanhamento Acompanhe a situação das marcações correntes e finalizadas Relat…" at bounding box center [202, 85] width 404 height 250
checkbox \(Tgo\) "false"
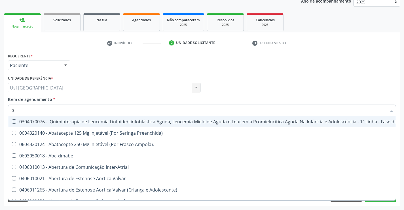
type input "02"
checkbox Transferências "true"
checkbox Meckel "true"
checkbox Bilateral "true"
checkbox Laboratorial "true"
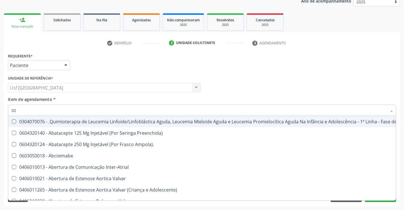
checkbox Transplante "true"
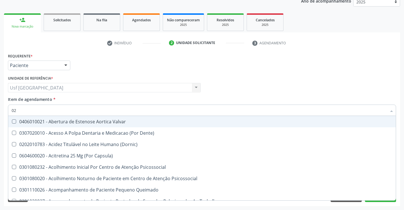
type input "020"
checkbox Congênita "true"
checkbox Complementar\) "true"
checkbox \(Qualitativo\) "true"
checkbox Semana\) "true"
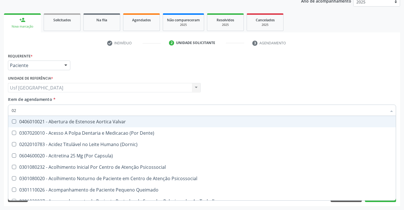
checkbox Ii\) "true"
checkbox Total "false"
checkbox Creatinina "false"
checkbox Glicose "false"
checkbox \(Tgo\) "false"
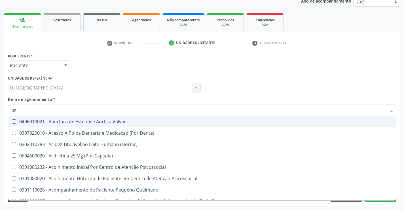
checkbox \(T3\) "true"
checkbox Ureia "false"
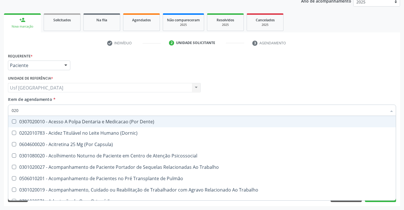
type input "0202"
checkbox Fragmento "true"
checkbox Ossea "true"
checkbox Laser "true"
checkbox \(Spcto\) "true"
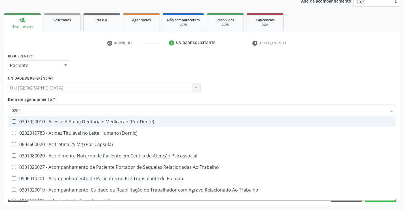
checkbox Estimulo "true"
checkbox Biologica "true"
checkbox Total "false"
checkbox Creatinina "false"
checkbox Glicose "false"
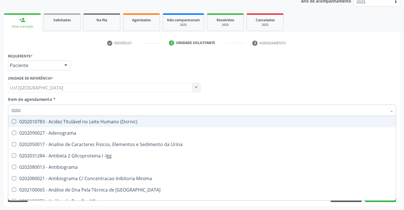
type input "02020"
checkbox Barbituratos "true"
checkbox Calcio "true"
checkbox Total "false"
checkbox Creatinina "false"
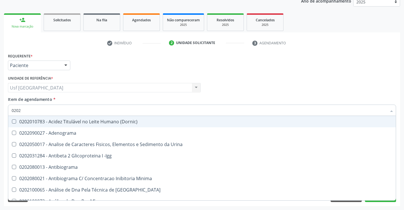
checkbox Xi "true"
checkbox Glicose "false"
checkbox Prolactina "true"
checkbox Derrames "true"
checkbox \(Tgo\) "false"
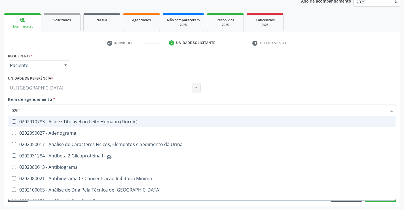
checkbox Ureia "false"
checkbox Zinco "true"
checkbox Completo "false"
type input "020201"
checkbox Identificação "true"
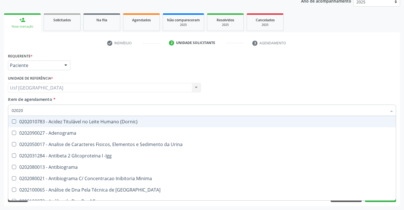
checkbox Biotinidase "true"
checkbox Dosagens\) "true"
checkbox -Duke "true"
checkbox \(Tap\) "true"
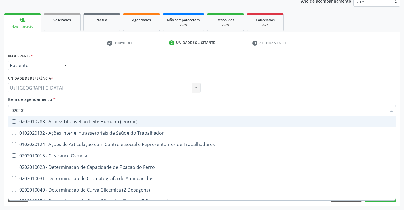
type input "0202010"
checkbox Fracoes "true"
checkbox Ionizavel "true"
checkbox Total "false"
checkbox Creatinina "false"
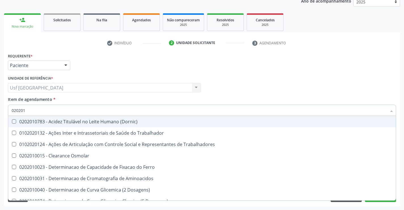
checkbox II "true"
checkbox Glicose "false"
checkbox Leucino-Aminopeptidase "true"
checkbox Piruvato "true"
checkbox \(Tgo\) "false"
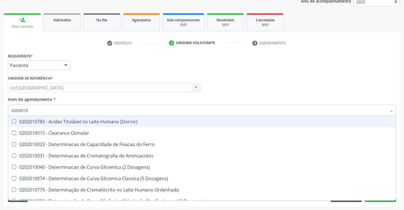
type input "02020106"
checkbox Dosagens\) "true"
checkbox Osmolaridade "true"
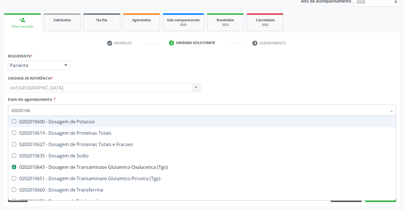
type input "020201065"
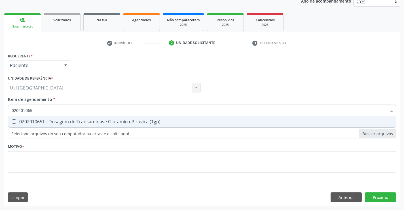
click at [45, 121] on div "0202010651 - Dosagem de Transaminase Glutamico-Piruvica (Tgp)" at bounding box center [202, 121] width 381 height 5
checkbox \(Tgp\) "true"
drag, startPoint x: 34, startPoint y: 111, endPoint x: 0, endPoint y: 120, distance: 35.3
click at [0, 120] on div "Acompanhamento Acompanhe a situação das marcações correntes e finalizadas Relat…" at bounding box center [202, 85] width 404 height 250
checkbox \(Tgp\) "false"
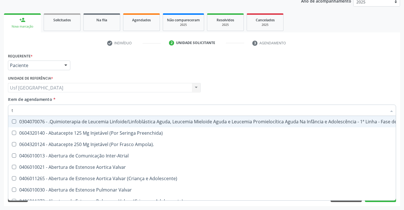
type input "tr"
checkbox Ii\) "true"
checkbox Grupo "true"
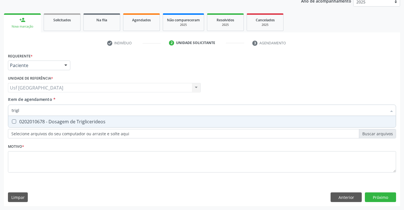
type input "trigli"
click at [49, 127] on span "0202010678 - Dosagem de Triglicerideos" at bounding box center [202, 121] width 388 height 11
checkbox Triglicerideos "true"
click at [0, 110] on div "Acompanhamento Acompanhe a situação das marcações correntes e finalizadas Relat…" at bounding box center [202, 85] width 404 height 250
checkbox Triglicerideos "false"
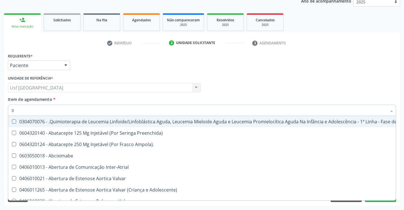
type input "02"
checkbox Transferências "true"
checkbox Meckel "true"
checkbox Bilateral "true"
checkbox Laboratorial "true"
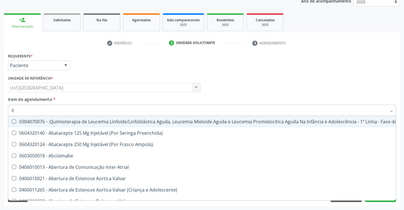
checkbox Citopatológico "true"
checkbox Transfusao "true"
checkbox Transplante "true"
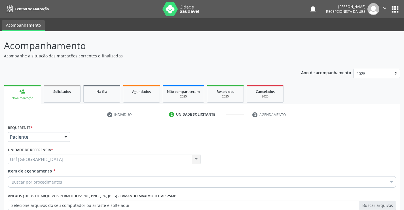
scroll to position [71, 0]
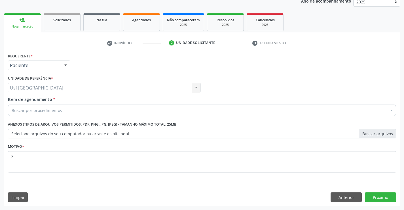
type textarea "x"
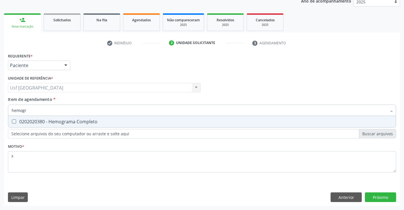
type input "hemogra"
click at [37, 118] on span "0202020380 - Hemograma Completo" at bounding box center [202, 121] width 388 height 11
checkbox Completo "true"
drag, startPoint x: 37, startPoint y: 108, endPoint x: 8, endPoint y: 113, distance: 29.3
click at [8, 113] on div "hemogra" at bounding box center [202, 109] width 388 height 11
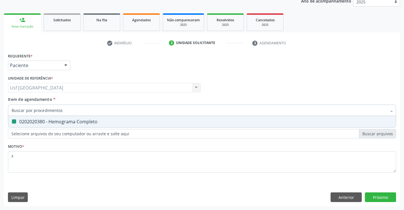
checkbox Completo "false"
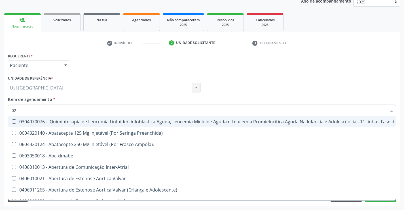
type input "020"
checkbox Automatica\) "true"
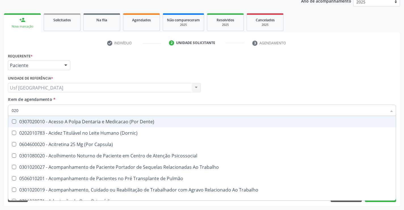
type input "0202"
checkbox Biologica "true"
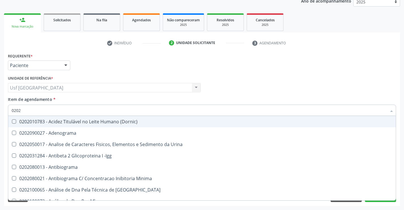
type input "02020"
checkbox Zinco "true"
checkbox Completo "false"
type input "020203"
checkbox Aminoacidos "true"
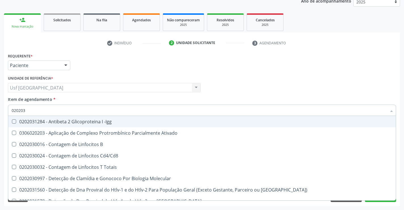
type input "0202030"
checkbox Completo "false"
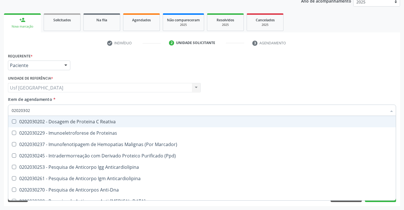
type input "020203020"
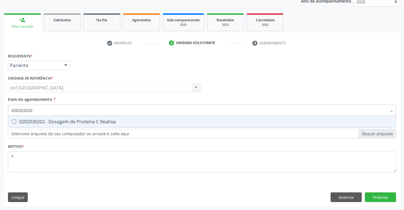
click at [22, 123] on div "0202030202 - Dosagem de Proteina C Reativa" at bounding box center [202, 121] width 381 height 5
checkbox Reativa "true"
drag, startPoint x: 42, startPoint y: 111, endPoint x: 0, endPoint y: 105, distance: 42.4
click at [0, 105] on div "Acompanhamento Acompanhe a situação das marcações correntes e finalizadas Relat…" at bounding box center [202, 85] width 404 height 250
checkbox Reativa "false"
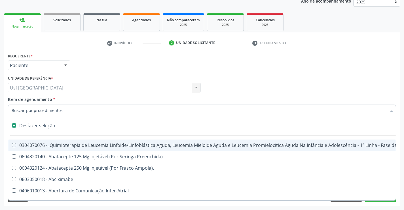
type input "v"
checkbox \(Monocular\) "true"
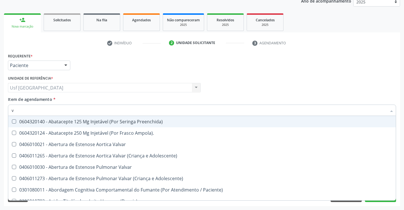
type input "vi"
checkbox Reativa "false"
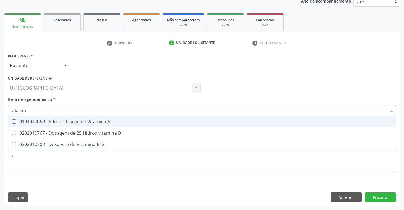
type input "vitamina"
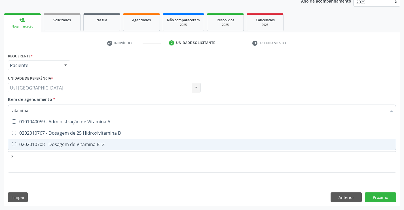
click at [35, 142] on div "0202010708 - Dosagem de Vitamina B12" at bounding box center [202, 144] width 381 height 5
checkbox B12 "true"
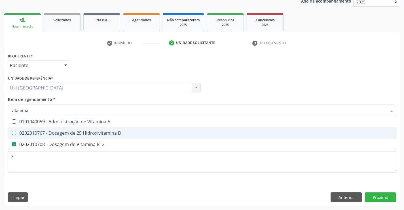
click at [51, 132] on div "0202010767 - Dosagem de 25 Hidroxivitamina D" at bounding box center [202, 132] width 381 height 5
checkbox D "true"
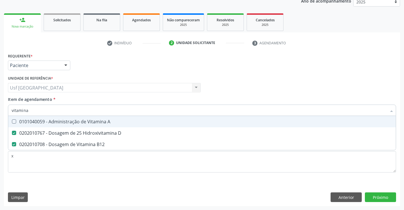
type input "vitamina"
click at [246, 81] on div "Médico Solicitante Por favor, selecione a Unidade de Atendimento primeiro Nenhu…" at bounding box center [202, 85] width 391 height 22
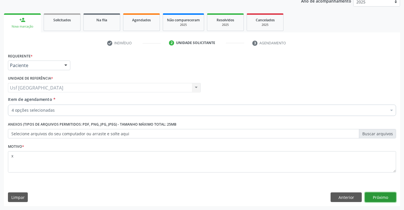
click at [376, 195] on button "Próximo" at bounding box center [380, 197] width 31 height 10
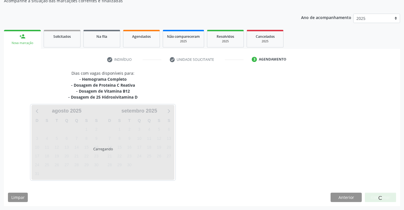
scroll to position [55, 0]
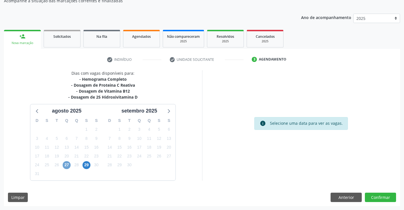
click at [67, 165] on span "27" at bounding box center [67, 165] width 8 height 8
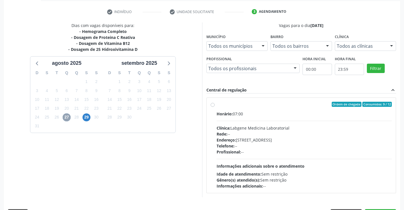
scroll to position [112, 0]
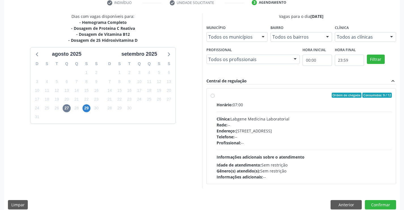
click at [295, 140] on div "Profissional: --" at bounding box center [305, 143] width 176 height 6
click at [215, 98] on input "Ordem de chegada Consumidos: 9 / 12 Horário: 07:00 Clínica: Labgene Medicina La…" at bounding box center [213, 94] width 4 height 5
radio input "true"
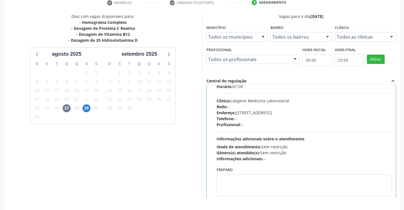
scroll to position [28, 0]
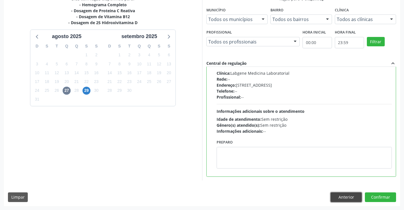
click at [350, 197] on button "Anterior" at bounding box center [346, 197] width 31 height 10
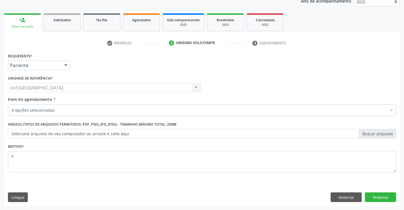
scroll to position [71, 0]
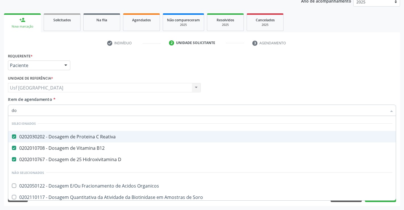
type input "d"
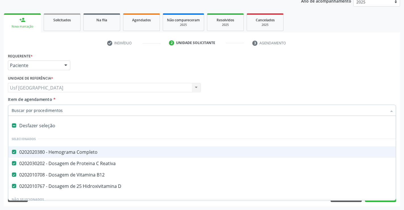
click at [238, 82] on div "Médico Solicitante Por favor, selecione a Unidade de Atendimento primeiro Nenhu…" at bounding box center [202, 85] width 391 height 22
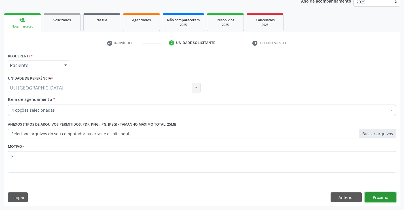
click at [376, 194] on button "Próximo" at bounding box center [380, 197] width 31 height 10
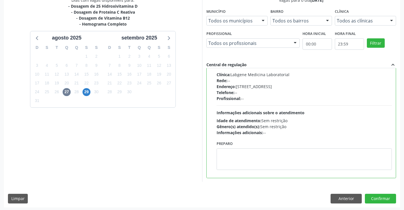
scroll to position [128, 0]
click at [389, 194] on button "Confirmar" at bounding box center [380, 198] width 31 height 10
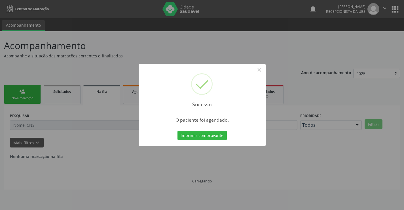
scroll to position [0, 0]
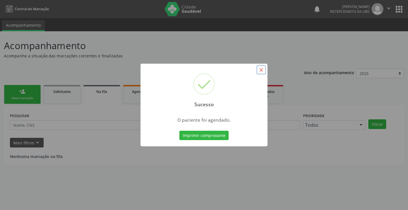
click at [261, 68] on button "×" at bounding box center [262, 70] width 10 height 10
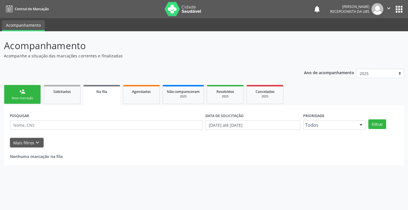
click at [30, 95] on link "person_add Nova marcação" at bounding box center [22, 94] width 37 height 19
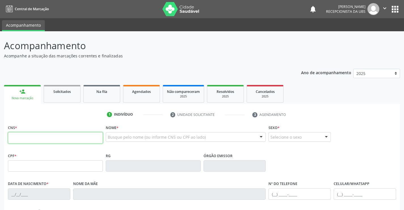
click at [56, 138] on input "text" at bounding box center [55, 137] width 95 height 11
type input "161 2399 1117 0000"
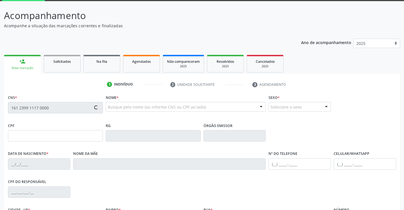
type input "[DATE]"
type input "[PERSON_NAME]"
type input "[PHONE_NUMBER]"
type input "2"
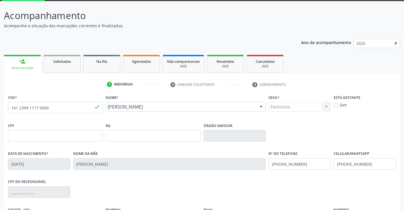
scroll to position [85, 0]
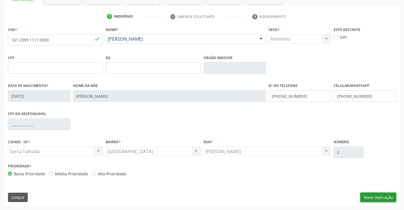
click at [364, 194] on button "Nova marcação" at bounding box center [378, 197] width 36 height 10
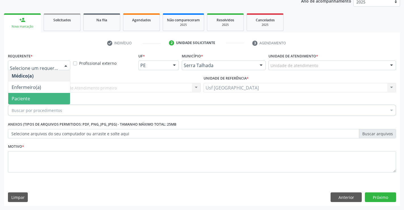
click at [15, 94] on span "Paciente" at bounding box center [39, 98] width 62 height 11
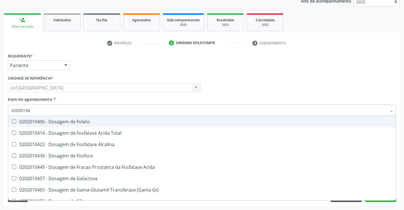
type input "020201047"
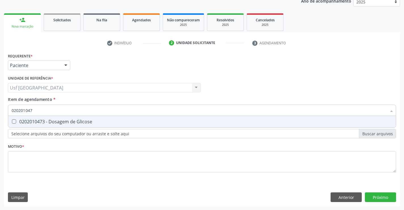
click at [19, 125] on span "0202010473 - Dosagem de Glicose" at bounding box center [202, 121] width 388 height 11
checkbox Glicose "true"
drag, startPoint x: 42, startPoint y: 110, endPoint x: 0, endPoint y: 116, distance: 42.3
click at [0, 116] on div "Acompanhamento Acompanhe a situação das marcações correntes e finalizadas Relat…" at bounding box center [202, 85] width 404 height 250
checkbox Glicose "false"
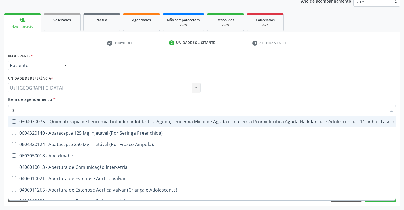
type input "02"
checkbox Bilateral "true"
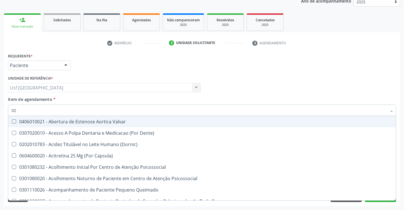
type input "020"
checkbox \(Qualitativo\) "true"
checkbox Glicose "false"
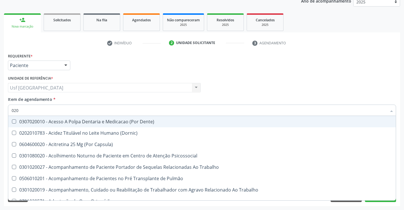
type input "0202"
checkbox Laser "true"
checkbox Glicose "false"
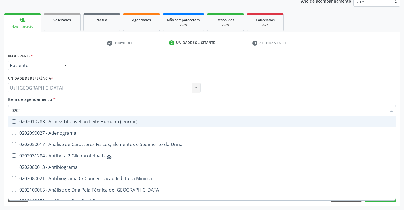
type input "02020"
checkbox Xi "true"
checkbox Glicose "false"
type input "0202"
checkbox Glicose "false"
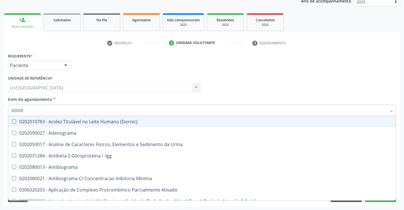
checkbox Lactato "true"
type input "020"
checkbox Glicose "false"
checkbox Boston "true"
type input "02"
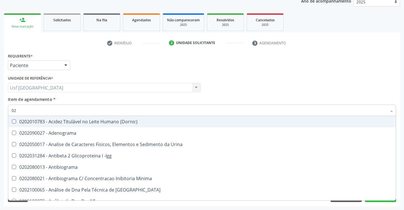
checkbox Boston "false"
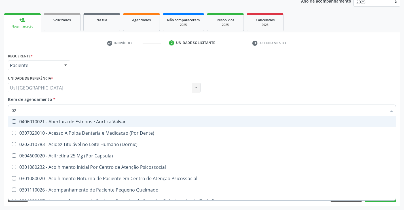
type input "020"
checkbox \(Qualitativo\) "true"
checkbox Glicose "false"
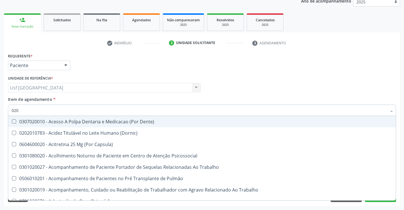
type input "0202"
checkbox Laser "true"
checkbox Glicose "false"
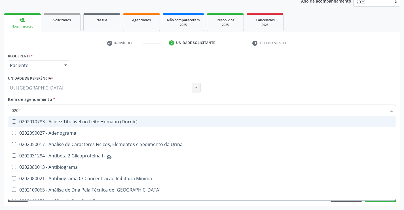
type input "02020"
checkbox Xi "true"
checkbox Glicose "false"
type input "020201"
checkbox T3 "true"
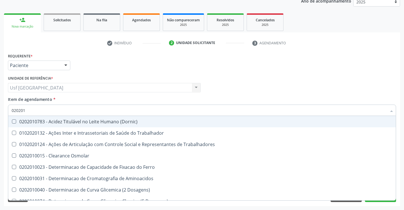
type input "0202010"
checkbox II "true"
checkbox Glicose "false"
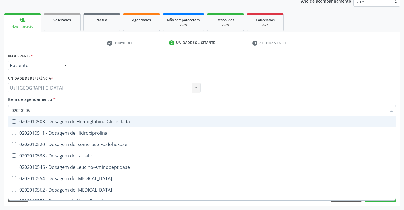
type input "020201050"
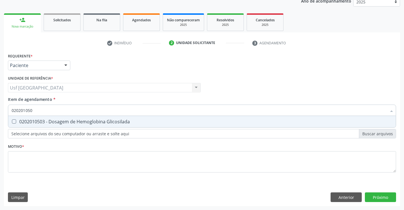
click at [67, 117] on span "0202010503 - Dosagem de Hemoglobina Glicosilada" at bounding box center [202, 121] width 388 height 11
checkbox Glicosilada "true"
click at [182, 74] on div "Unidade de referência * Usf [GEOGRAPHIC_DATA] Usf [GEOGRAPHIC_DATA] resultado e…" at bounding box center [104, 83] width 193 height 18
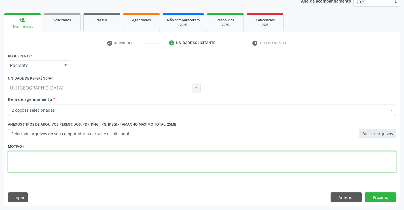
click at [50, 155] on textarea at bounding box center [202, 162] width 388 height 22
type textarea "1"
click at [367, 192] on button "Próximo" at bounding box center [380, 197] width 31 height 10
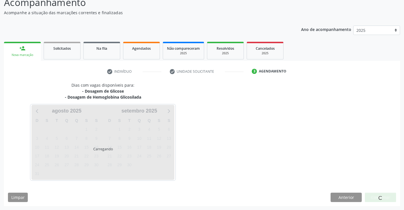
scroll to position [43, 0]
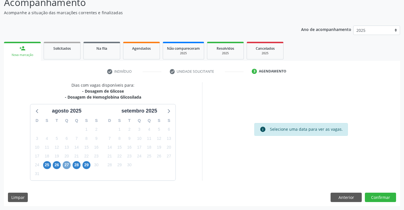
click at [66, 163] on span "27" at bounding box center [67, 165] width 8 height 8
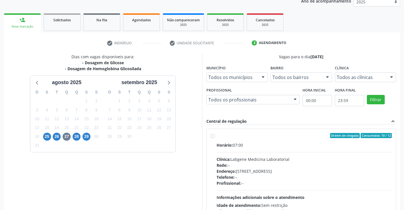
click at [269, 150] on div "Horário: 07:00 Clínica: Labgene Medicina Laboratorial Rede: -- Endereço: [STREE…" at bounding box center [305, 181] width 176 height 78
click at [215, 138] on input "Ordem de chegada Consumidos: 10 / 12 Horário: 07:00 Clínica: Labgene Medicina L…" at bounding box center [213, 135] width 4 height 5
radio input "true"
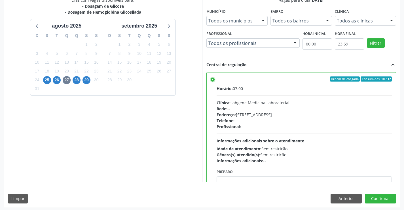
scroll to position [129, 0]
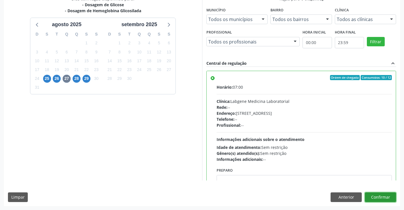
click at [381, 198] on button "Confirmar" at bounding box center [380, 197] width 31 height 10
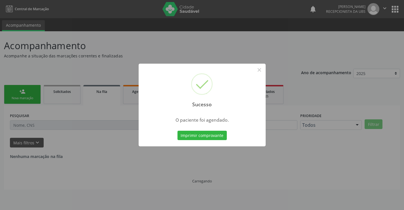
scroll to position [0, 0]
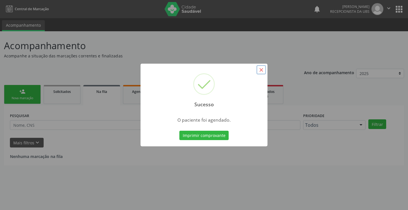
click at [265, 69] on button "×" at bounding box center [262, 70] width 10 height 10
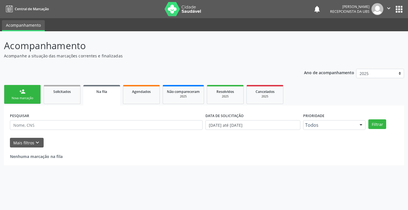
click at [12, 94] on link "person_add Nova marcação" at bounding box center [22, 94] width 37 height 19
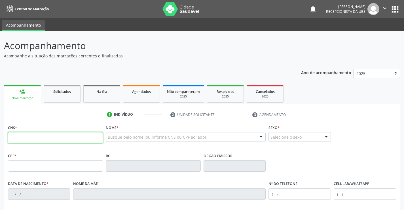
click at [69, 140] on input "text" at bounding box center [55, 137] width 95 height 11
type input "898 0051 4818 3642"
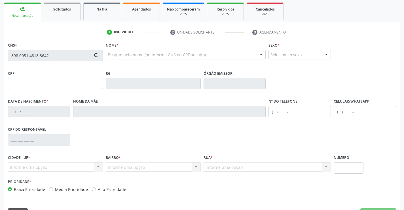
scroll to position [85, 0]
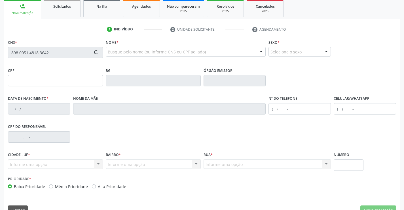
type input "142.003.184-82"
type input "[DATE]"
type input "[PERSON_NAME]"
type input "[PHONE_NUMBER]"
type input "101.727.604-88"
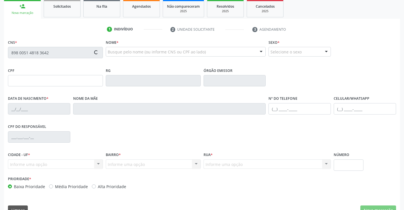
type input "14"
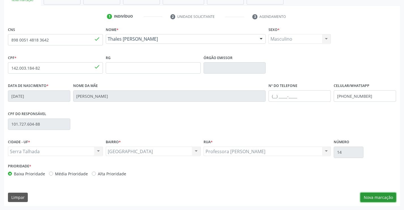
click at [371, 194] on button "Nova marcação" at bounding box center [378, 197] width 36 height 10
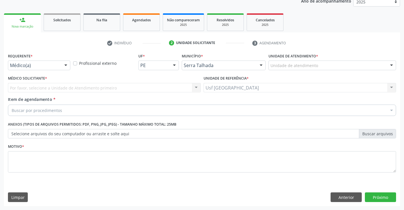
scroll to position [71, 0]
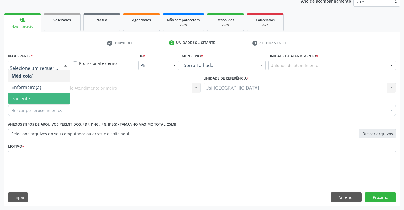
click at [31, 96] on span "Paciente" at bounding box center [39, 98] width 62 height 11
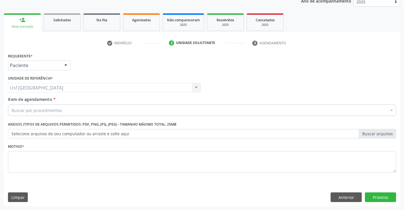
click at [26, 106] on div "Buscar por procedimentos" at bounding box center [202, 109] width 388 height 11
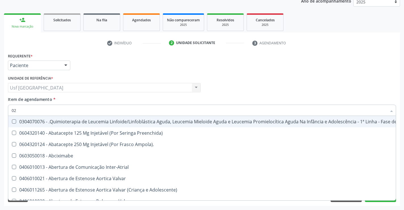
type input "020"
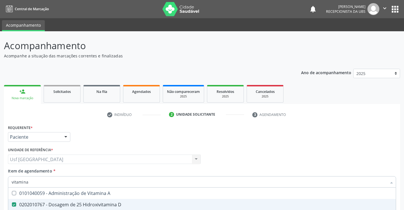
scroll to position [71, 0]
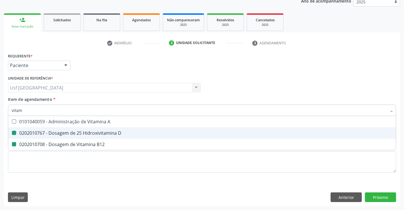
type input "vita"
checkbox D "false"
checkbox B12 "false"
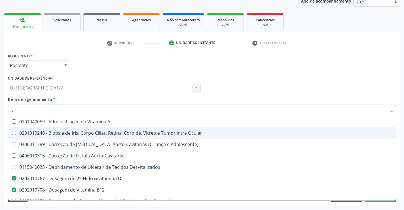
type input "v"
checkbox D "false"
checkbox B12 "false"
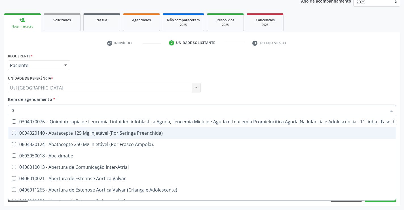
type input "02"
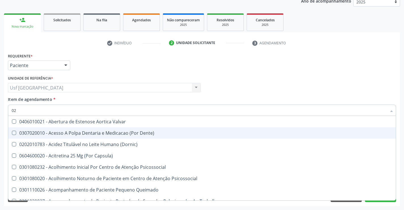
checkbox D "true"
checkbox Fracoes "true"
checkbox Hdl "true"
checkbox Ldl "true"
checkbox Total "true"
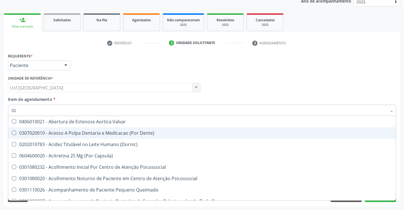
checkbox Creatinina "true"
checkbox Glicose "true"
checkbox \(Tgo\) "true"
checkbox Triglicerideos "true"
checkbox Ureia "true"
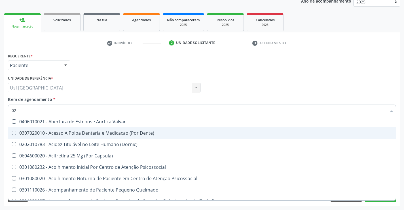
checkbox B12 "true"
type input "020"
checkbox Joelho "true"
checkbox Splintagem "true"
checkbox Epispádia "true"
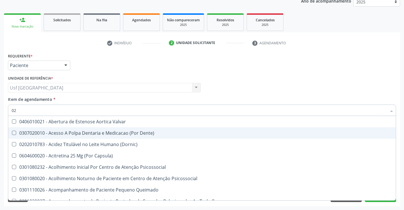
checkbox Anos\) "true"
checkbox Congênita "true"
checkbox Complementar\) "true"
checkbox \(Qualitativo\) "true"
checkbox Semana\) "true"
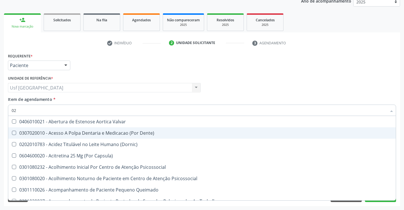
checkbox Dias "true"
checkbox Ii\) "true"
checkbox Comprimido\) "true"
checkbox D "false"
checkbox Fracoes "false"
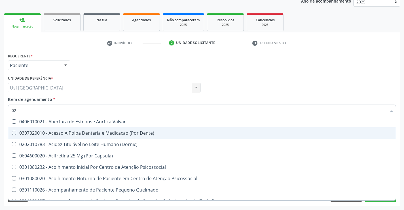
checkbox Hdl "false"
checkbox Ldl "false"
checkbox Total "false"
checkbox Creatinina "false"
checkbox Glicose "false"
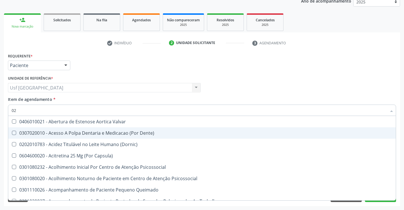
checkbox \(Tgo\) "false"
checkbox Triglicerideos "false"
checkbox Ureia "false"
checkbox B12 "false"
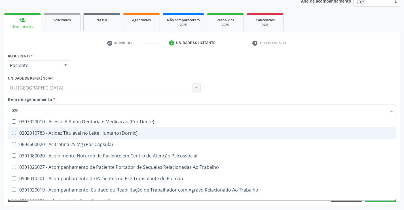
type input "0202"
checkbox Psicossocial "true"
checkbox Pré-Escalênica "true"
checkbox Faringe\/Laringe "true"
checkbox Puncao "true"
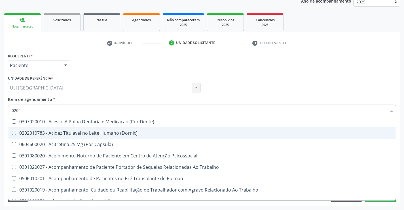
checkbox Fragmento "true"
checkbox Ossea "true"
checkbox Laser "true"
checkbox \(Spcto\) "true"
checkbox Projecoes\) "true"
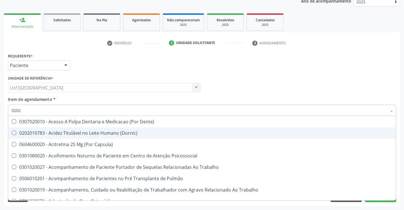
checkbox Estimulo "true"
checkbox Captação "true"
checkbox D "false"
checkbox Fracoes "false"
checkbox Hdl "false"
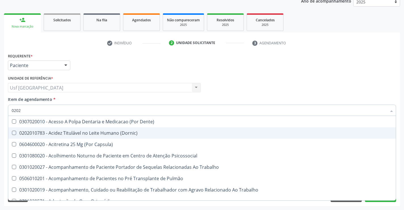
checkbox Ldl "false"
checkbox Total "false"
checkbox Creatinina "false"
checkbox Glicose "false"
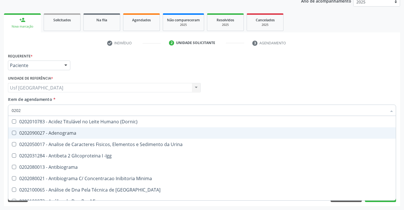
type input "02020"
checkbox Ivy "true"
checkbox D "false"
checkbox Alfa-2-Macroglobulina "true"
checkbox \(Psa\) "true"
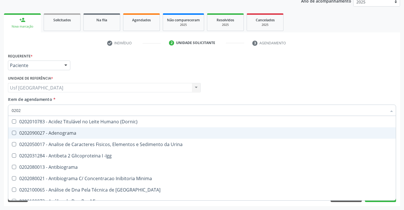
checkbox III "true"
checkbox Barbituratos "true"
checkbox Fracoes "false"
checkbox Calcio "true"
checkbox Hdl "false"
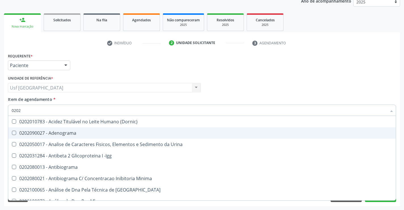
checkbox Ldl "false"
checkbox Total "false"
checkbox Creatinina "false"
checkbox Xi "true"
checkbox Glicose "false"
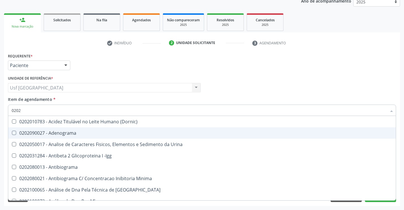
checkbox Prolactina "true"
checkbox Funcional "true"
checkbox Derrames "true"
checkbox Quinidina "true"
checkbox \(Tgo\) "false"
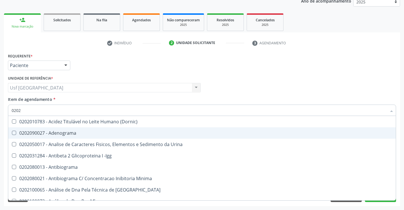
checkbox Triglicerideos "false"
checkbox Ureia "false"
checkbox B12 "false"
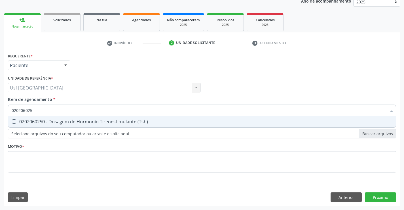
type input "0202060250"
click at [109, 127] on span "0202060250 - Dosagem de Hormonio Tireoestimulante (Tsh)" at bounding box center [202, 121] width 388 height 11
checkbox \(Tsh\) "true"
type input "02020602"
checkbox \(Tsh\) "false"
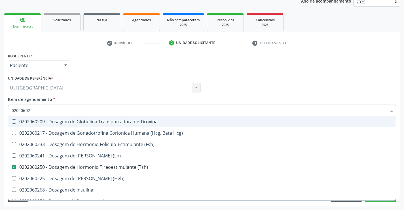
type input "0202060"
checkbox \(Tsh\) "false"
type input "0"
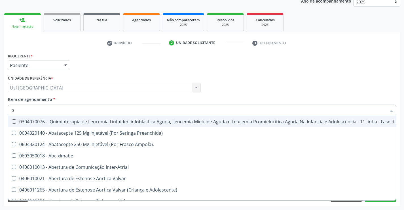
type input "02"
checkbox Venosa "true"
checkbox Capsula\) "true"
checkbox Comprimido\) "true"
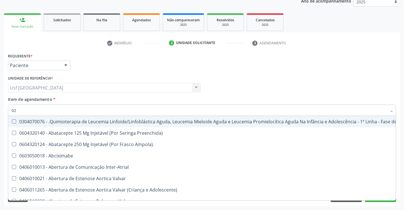
checkbox Transferências "true"
checkbox Meckel "true"
checkbox Bilateral "true"
checkbox Simples "true"
checkbox Laboratorial "true"
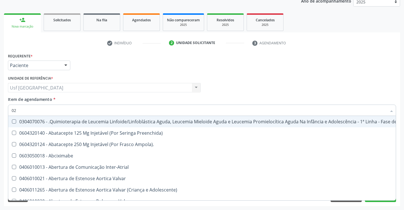
checkbox Transfusao "true"
checkbox Transplante "true"
checkbox Placentario "true"
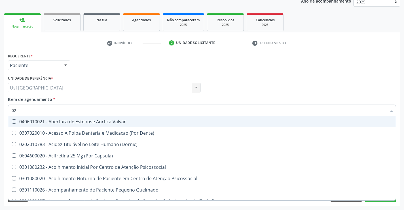
type input "020"
checkbox Joelho "true"
checkbox Splintagem "true"
checkbox Epispádia "true"
checkbox Anos\) "true"
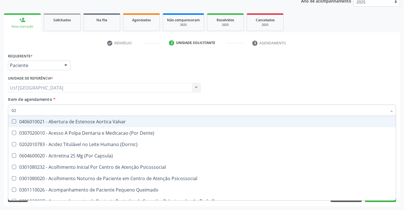
checkbox Congênita "true"
checkbox Complementar\) "true"
checkbox \(Qualitativo\) "true"
checkbox Hormonais "true"
checkbox Semana\) "true"
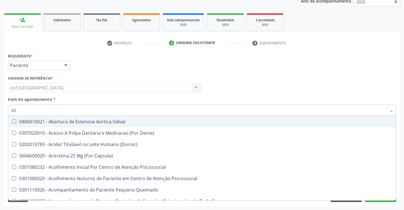
checkbox Dias "true"
checkbox Ii\) "true"
checkbox Comprimido\) "true"
checkbox D "false"
checkbox Fracoes "false"
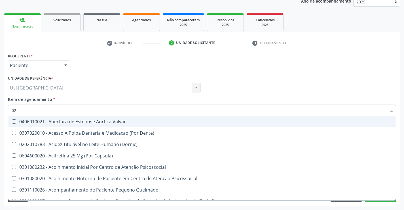
checkbox Hdl "false"
checkbox Ldl "false"
checkbox Total "false"
checkbox Creatinina "false"
checkbox Glicose "false"
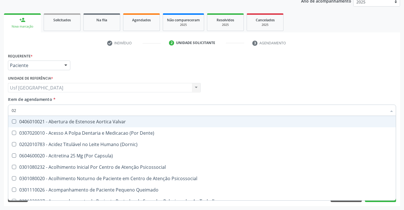
checkbox \(Tsh\) "false"
checkbox \(Tgo\) "false"
checkbox Triglicerideos "false"
checkbox Ureia "false"
checkbox B12 "false"
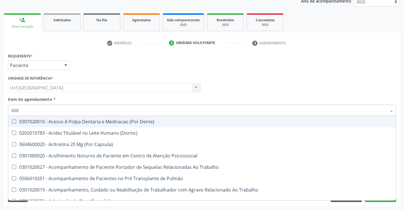
type input "0202"
checkbox Psicossocial "true"
checkbox Pré-Escalênica "true"
checkbox Faringe\/Laringe "true"
checkbox Puncao "true"
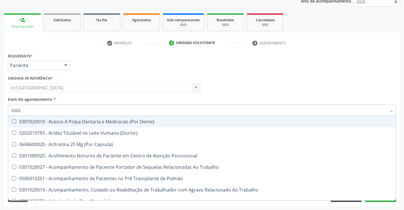
checkbox Fragmento "true"
checkbox Ossea "true"
checkbox Laser "true"
checkbox Drogas "true"
checkbox \(Spcto\) "true"
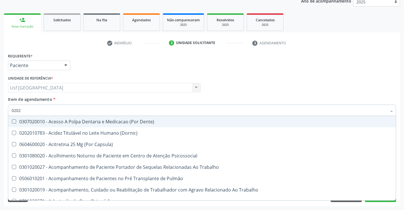
checkbox Projecoes\) "true"
checkbox Estimulo "true"
checkbox Captação "true"
checkbox D "false"
checkbox Fracoes "false"
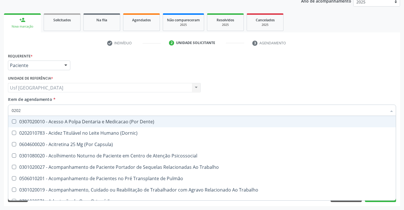
checkbox Hdl "false"
checkbox Ldl "false"
checkbox Total "false"
checkbox Creatinina "false"
checkbox Glicose "false"
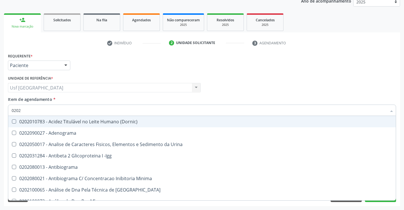
type input "02020"
checkbox Ivy "true"
checkbox D "false"
checkbox Alfa-2-Macroglobulina "true"
checkbox \(Psa\) "true"
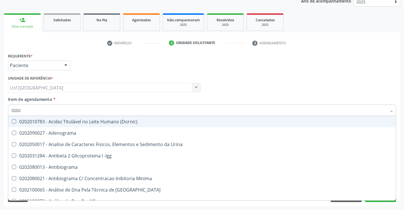
checkbox III "true"
checkbox Barbituratos "true"
checkbox Fracoes "false"
checkbox Calcio "true"
checkbox Hdl "false"
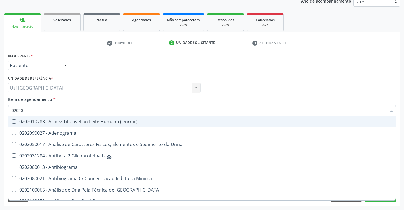
checkbox Ldl "false"
checkbox Total "false"
checkbox Creatinina "false"
checkbox Xi "true"
checkbox Esperma "true"
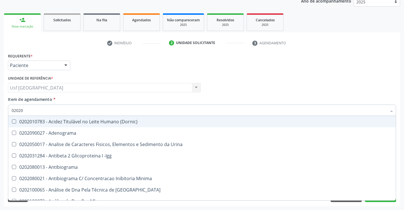
checkbox Glicose "false"
checkbox \(Tsh\) "false"
checkbox Prolactina "true"
checkbox Funcional "true"
checkbox Derrames "true"
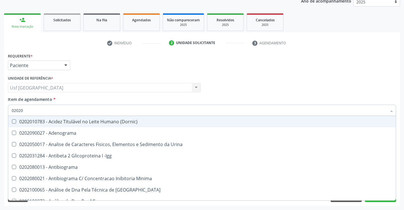
checkbox Quinidina "true"
checkbox \(Tgo\) "false"
checkbox Triglicerideos "false"
checkbox Ureia "false"
checkbox B12 "false"
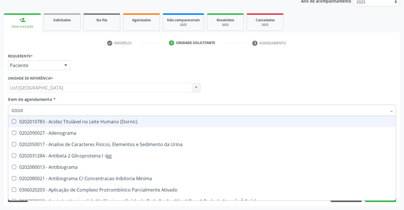
type input "020206"
checkbox Creatinina "true"
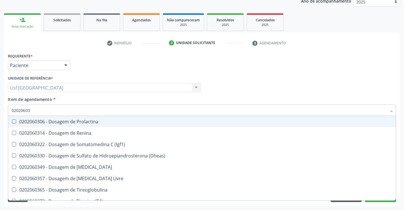
type input "020206038"
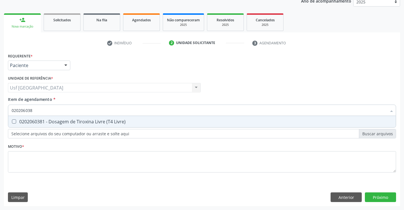
click at [109, 127] on span "0202060381 - Dosagem de Tiroxina Livre (T4 Livre)" at bounding box center [202, 121] width 388 height 11
checkbox Livre\) "true"
type input "02020603"
checkbox Livre\) "false"
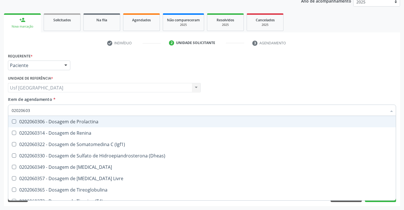
type input "0202060"
checkbox Livre\) "false"
type input "0"
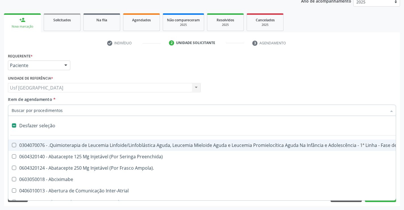
click at [271, 76] on div "Médico Solicitante Por favor, selecione a Unidade de Atendimento primeiro Nenhu…" at bounding box center [202, 85] width 391 height 22
checkbox Preenchida\) "true"
checkbox Ampola\)\ "true"
checkbox Abciximabe "true"
checkbox Inter-Atrial "true"
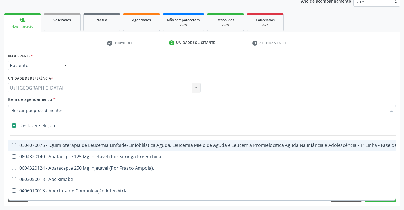
checkbox Valvar "true"
checkbox Adolescente\) "true"
checkbox Valvar "true"
checkbox Adolescente\) "true"
checkbox Paciente\) "true"
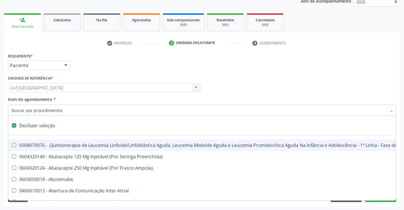
checkbox Dente\) "true"
checkbox Comprimido\) "true"
checkbox \(Dornic\) "true"
checkbox Capsula\) "true"
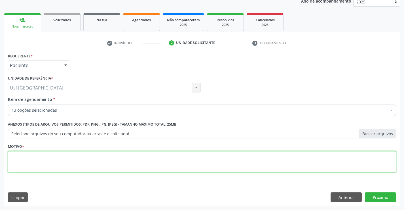
click at [291, 157] on textarea at bounding box center [202, 162] width 388 height 22
type textarea "d"
click at [376, 196] on button "Próximo" at bounding box center [380, 197] width 31 height 10
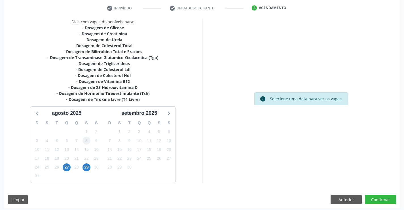
scroll to position [109, 0]
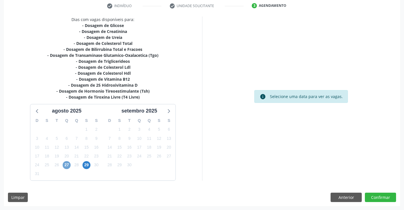
click at [68, 162] on span "27" at bounding box center [67, 165] width 8 height 8
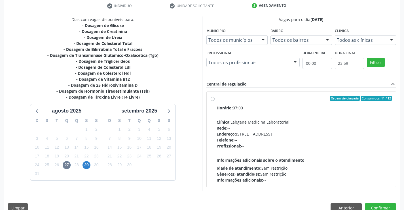
click at [267, 123] on div "Clínica: Labgene Medicina Laboratorial" at bounding box center [305, 122] width 176 height 6
click at [215, 101] on input "Ordem de chegada Consumidos: 11 / 12 Horário: 07:00 Clínica: Labgene Medicina L…" at bounding box center [213, 98] width 4 height 5
radio input "true"
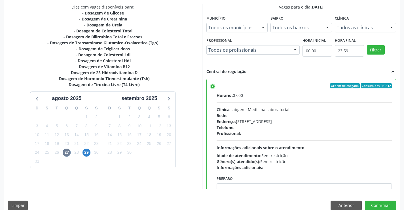
scroll to position [129, 0]
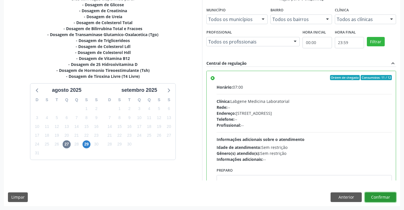
click at [373, 195] on button "Confirmar" at bounding box center [380, 197] width 31 height 10
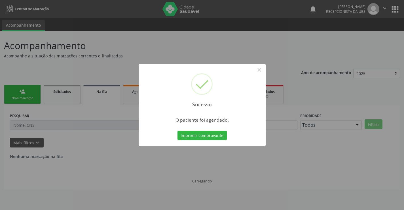
scroll to position [0, 0]
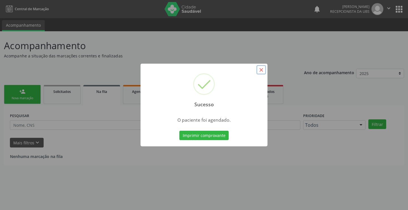
click at [262, 69] on button "×" at bounding box center [262, 70] width 10 height 10
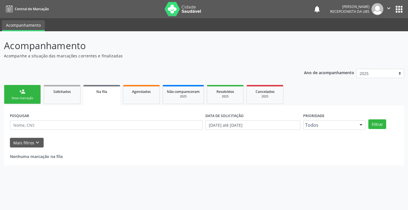
click at [18, 95] on link "person_add Nova marcação" at bounding box center [22, 94] width 37 height 19
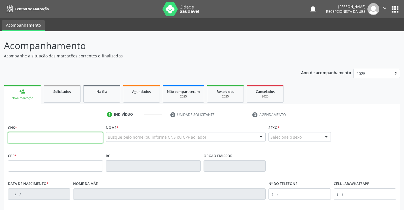
click at [43, 136] on input "text" at bounding box center [55, 137] width 95 height 11
type input "898 0034 2634 8677"
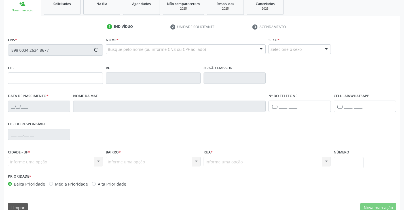
scroll to position [98, 0]
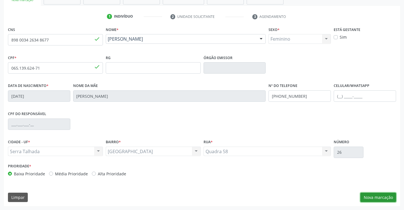
click at [382, 193] on button "Nova marcação" at bounding box center [378, 197] width 36 height 10
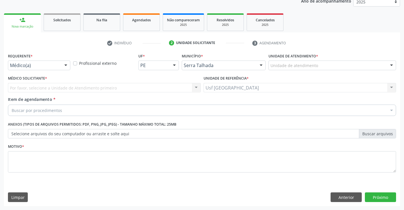
scroll to position [71, 0]
click at [50, 62] on div "Médico(a)" at bounding box center [39, 65] width 62 height 10
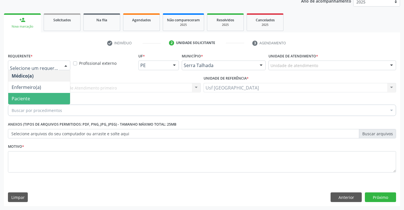
click at [43, 105] on div "Buscar por procedimentos" at bounding box center [202, 109] width 388 height 11
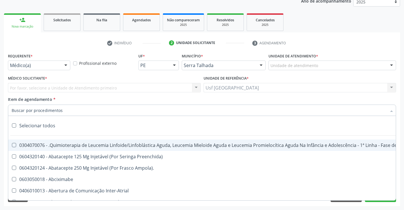
click at [59, 63] on div "Médico(a)" at bounding box center [39, 65] width 62 height 10
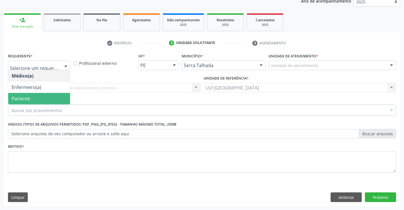
click at [28, 96] on span "Paciente" at bounding box center [21, 98] width 18 height 6
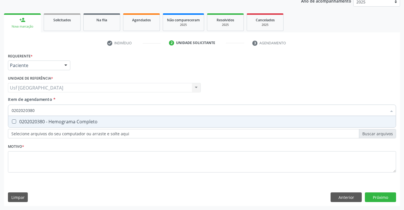
click at [55, 122] on div "0202020380 - Hemograma Completo" at bounding box center [202, 121] width 381 height 5
drag, startPoint x: 53, startPoint y: 109, endPoint x: 17, endPoint y: 121, distance: 38.3
click at [17, 114] on div "0202020380 Desfazer seleção 0202020380 - Hemograma Completo Nenhum resultado en…" at bounding box center [202, 109] width 388 height 10
click at [71, 122] on div "0202010473 - Dosagem de Glicose" at bounding box center [202, 121] width 381 height 5
drag, startPoint x: 60, startPoint y: 111, endPoint x: 0, endPoint y: 99, distance: 60.7
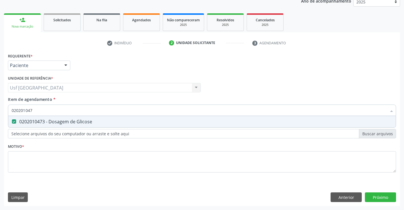
click at [0, 99] on div "Acompanhamento Acompanhe a situação das marcações correntes e finalizadas Relat…" at bounding box center [202, 85] width 404 height 250
click at [71, 125] on span "0202010503 - Dosagem de Hemoglobina Glicosilada" at bounding box center [202, 121] width 388 height 11
drag, startPoint x: 70, startPoint y: 114, endPoint x: 0, endPoint y: 112, distance: 70.1
click at [0, 112] on div "Acompanhamento Acompanhe a situação das marcações correntes e finalizadas Relat…" at bounding box center [202, 85] width 404 height 250
click at [39, 124] on div "0202020142 - Determinação de Tempo e Atividade da Protrombina (Tap)" at bounding box center [202, 121] width 381 height 5
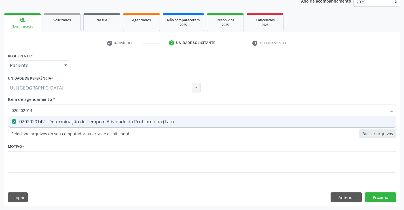
drag, startPoint x: 37, startPoint y: 110, endPoint x: 0, endPoint y: 109, distance: 37.2
click at [0, 109] on div "Acompanhamento Acompanhe a situação das marcações correntes e finalizadas Relat…" at bounding box center [202, 85] width 404 height 250
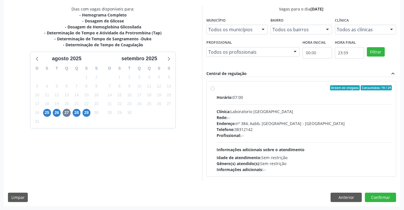
scroll to position [119, 0]
click at [355, 198] on button "Anterior" at bounding box center [346, 197] width 31 height 10
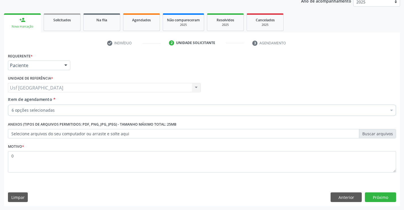
scroll to position [71, 0]
click at [382, 195] on button "Próximo" at bounding box center [380, 197] width 31 height 10
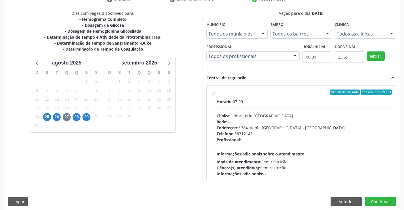
scroll to position [119, 0]
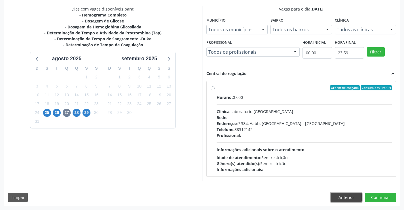
click at [337, 193] on button "Anterior" at bounding box center [346, 197] width 31 height 10
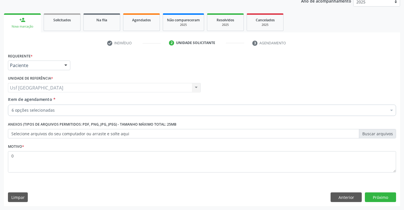
click at [398, 199] on div "Requerente * Paciente Médico(a) Enfermeiro(a) Paciente Nenhum resultado encontr…" at bounding box center [202, 129] width 396 height 154
click at [391, 195] on button "Próximo" at bounding box center [380, 197] width 31 height 10
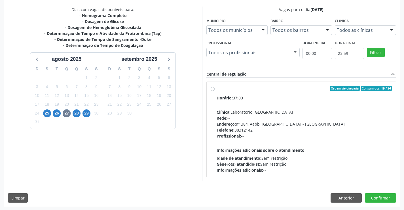
scroll to position [119, 0]
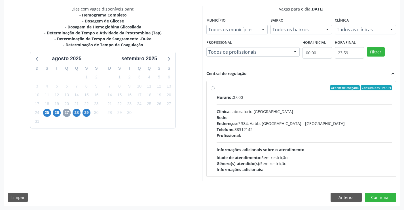
click at [66, 112] on span "27" at bounding box center [67, 113] width 8 height 8
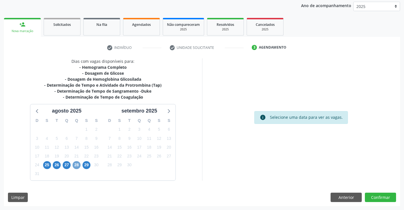
click at [77, 164] on span "28" at bounding box center [77, 165] width 8 height 8
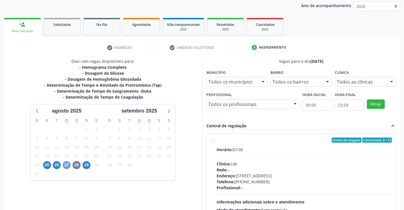
click at [66, 167] on span "27" at bounding box center [67, 165] width 8 height 8
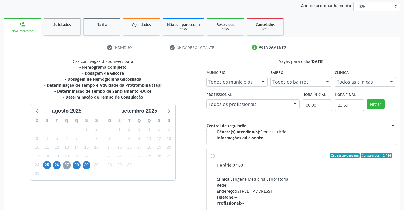
scroll to position [89, 0]
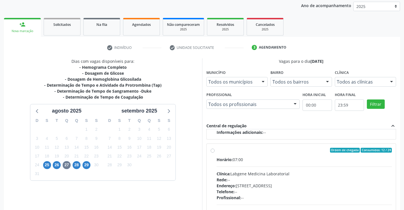
click at [254, 174] on div "Clínica: Labgene Medicina Laboratorial" at bounding box center [305, 173] width 176 height 6
click at [215, 153] on input "Ordem de chegada Consumidos: 12 / 24 Horário: 07:00 Clínica: Labgene Medicina L…" at bounding box center [213, 149] width 4 height 5
radio input "true"
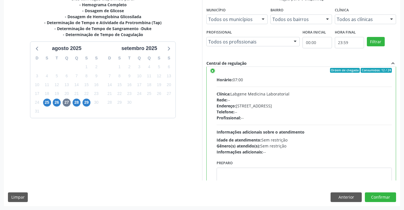
scroll to position [128, 0]
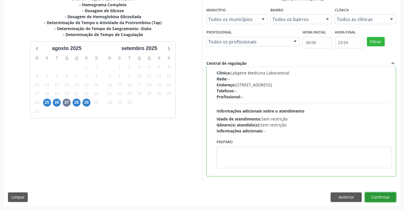
click at [379, 196] on button "Confirmar" at bounding box center [380, 197] width 31 height 10
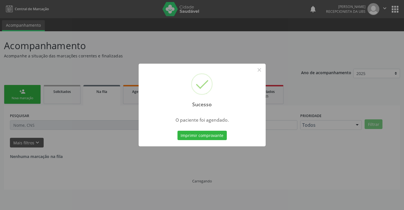
scroll to position [0, 0]
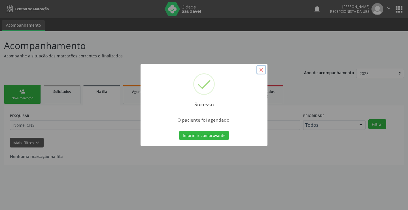
click at [262, 71] on button "×" at bounding box center [262, 70] width 10 height 10
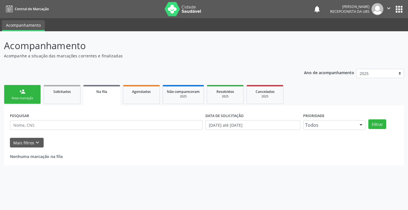
click at [26, 95] on link "person_add Nova marcação" at bounding box center [22, 94] width 37 height 19
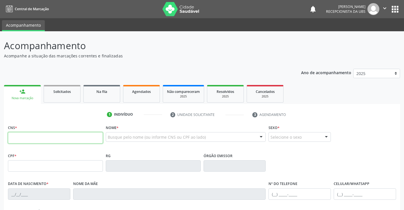
click at [28, 141] on input "text" at bounding box center [55, 137] width 95 height 11
type input "898 0034 1750 1204"
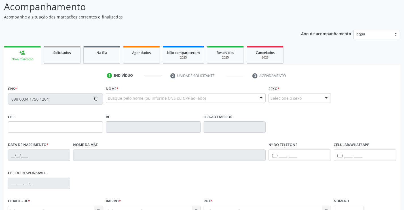
type input "136.420.914-40"
type input "10/03/1998"
type input "Eliane Renata do Nacimento"
type input "(87) 99661-7258"
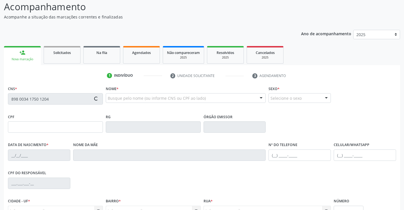
type input "224"
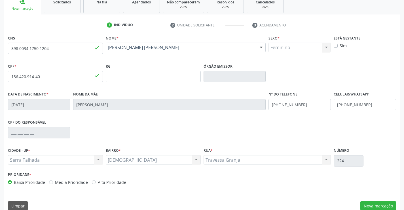
scroll to position [98, 0]
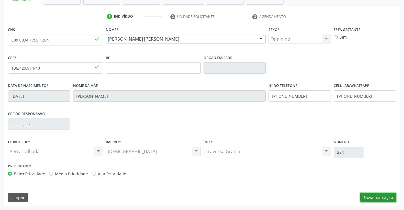
click at [368, 193] on button "Nova marcação" at bounding box center [378, 197] width 36 height 10
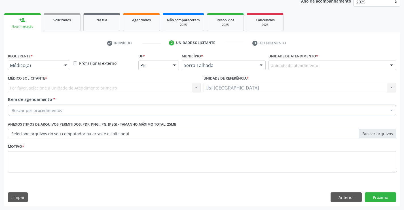
scroll to position [71, 0]
click at [30, 71] on div "Requerente * Médico(a) Médico(a) Enfermeiro(a) Paciente Nenhum resultado encont…" at bounding box center [39, 63] width 65 height 22
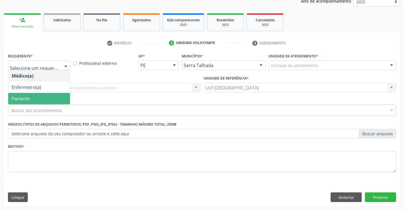
click at [34, 100] on span "Paciente" at bounding box center [39, 98] width 62 height 11
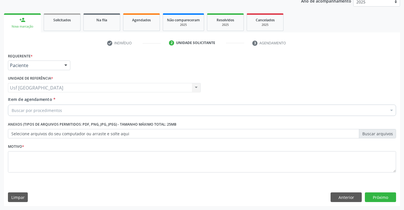
click at [31, 106] on div "Buscar por procedimentos" at bounding box center [202, 109] width 388 height 11
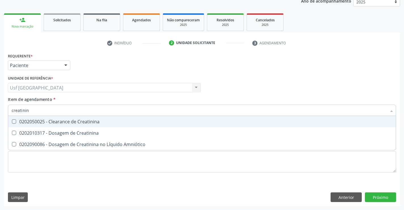
type input "creatinina"
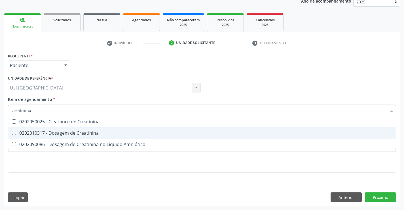
click at [58, 133] on div "0202010317 - Dosagem de Creatinina" at bounding box center [202, 132] width 381 height 5
checkbox Creatinina "true"
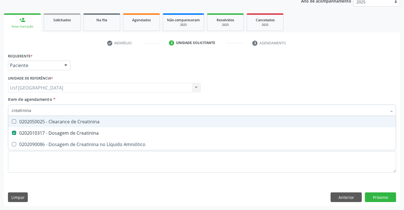
type input "creatinina"
click at [291, 95] on div "Médico Solicitante Por favor, selecione a Unidade de Atendimento primeiro Nenhu…" at bounding box center [202, 85] width 391 height 22
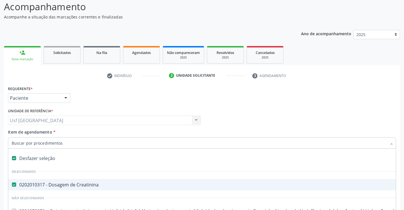
scroll to position [15, 0]
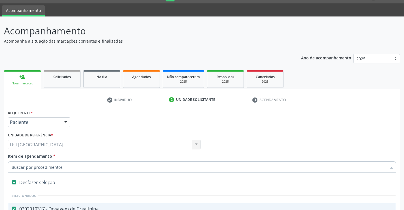
click at [353, 131] on div "Médico Solicitante Por favor, selecione a Unidade de Atendimento primeiro Nenhu…" at bounding box center [202, 142] width 391 height 22
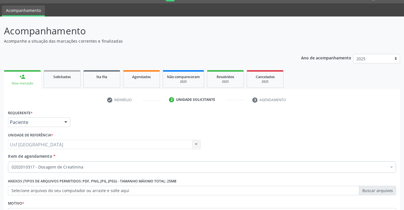
scroll to position [71, 0]
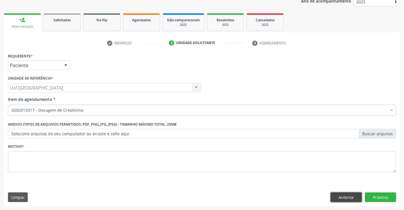
click at [348, 198] on button "Anterior" at bounding box center [346, 197] width 31 height 10
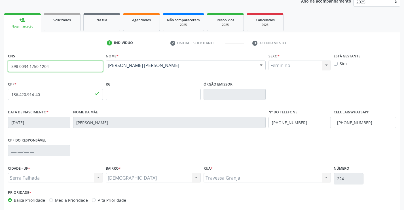
drag, startPoint x: 62, startPoint y: 65, endPoint x: 4, endPoint y: 68, distance: 58.2
click at [4, 68] on div "CNS 898 0034 1750 1204 done Nome * Amanda Micaely Naicimento Pereira Amanda Mic…" at bounding box center [202, 142] width 396 height 180
type input "700 0030 8672 2902"
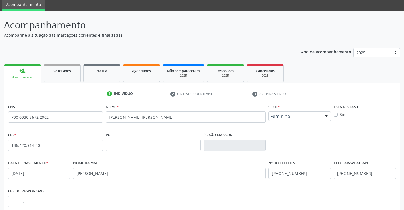
scroll to position [0, 0]
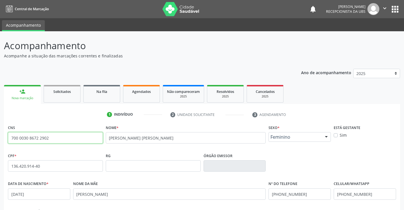
drag, startPoint x: 70, startPoint y: 139, endPoint x: 0, endPoint y: 170, distance: 76.5
click at [0, 170] on div "Acompanhamento Acompanhe a situação das marcações correntes e finalizadas Relat…" at bounding box center [202, 169] width 404 height 276
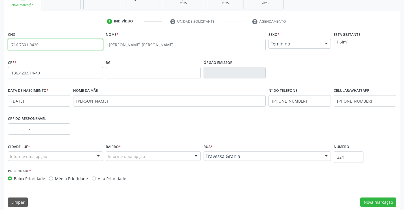
scroll to position [98, 0]
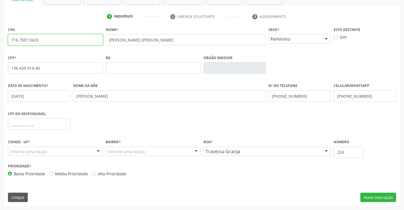
type input "716 7501 0420"
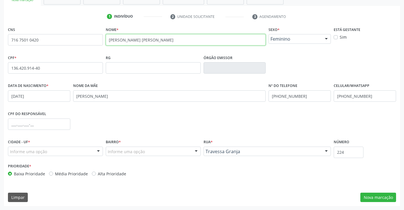
drag, startPoint x: 179, startPoint y: 39, endPoint x: 111, endPoint y: 47, distance: 68.6
click at [111, 47] on fieldset "Nome * Amanda Micaely Naicimento Pereira" at bounding box center [186, 37] width 160 height 24
type input "A"
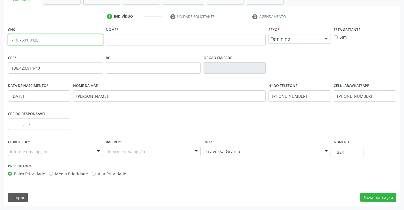
drag, startPoint x: 16, startPoint y: 39, endPoint x: 5, endPoint y: 41, distance: 10.9
click at [5, 41] on div "CNS 716 7501 0420 none Nome * Sexo * Feminino Masculino Feminino Nenhum resulta…" at bounding box center [202, 115] width 396 height 180
type input "700 8059 2857 3380"
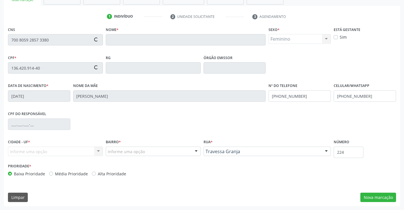
type input "20/04/1971"
type input "Iraci Pereira da Silva"
type input "(87) 99988-8168"
type input "13"
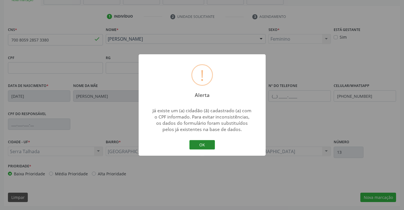
click at [202, 147] on button "OK" at bounding box center [202, 145] width 26 height 10
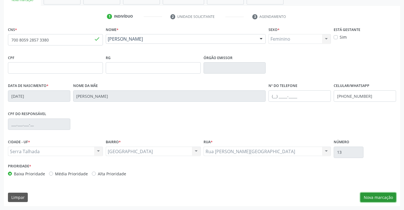
click at [381, 201] on button "Nova marcação" at bounding box center [378, 197] width 36 height 10
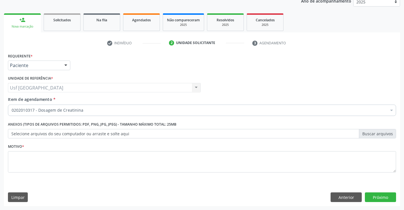
scroll to position [71, 0]
click at [35, 88] on div "Usf Vila Bela Usf Vila Bela Nenhum resultado encontrado para: " " Não há nenhum…" at bounding box center [104, 88] width 193 height 10
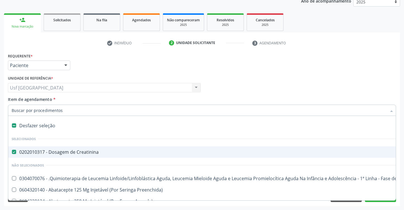
click at [32, 147] on span "0202010317 - Dosagem de Creatinina" at bounding box center [232, 151] width 448 height 11
checkbox Creatinina "false"
click at [172, 77] on div "Unidade de referência * Usf Vila Bela Usf Vila Bela Nenhum resultado encontrado…" at bounding box center [104, 83] width 193 height 18
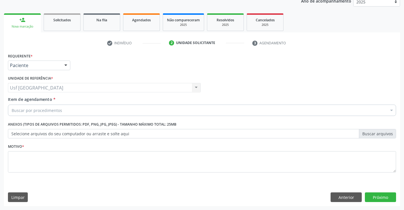
click at [87, 88] on div "Usf Vila Bela Usf Vila Bela Nenhum resultado encontrado para: " " Não há nenhum…" at bounding box center [104, 88] width 193 height 10
click at [73, 112] on div "Buscar por procedimentos" at bounding box center [202, 109] width 388 height 11
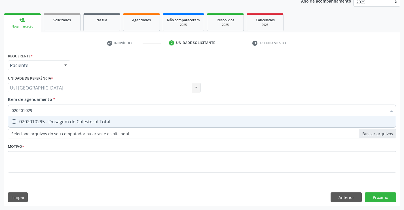
type input "0202010295"
click at [75, 122] on div "0202010295 - Dosagem de Colesterol Total" at bounding box center [202, 121] width 381 height 5
checkbox Total "true"
click at [80, 107] on input "0202010295" at bounding box center [199, 109] width 375 height 11
type input "02020102"
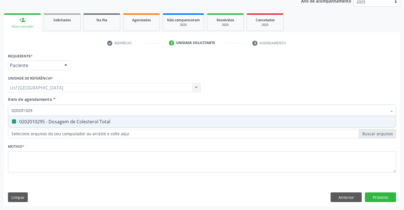
checkbox Total "false"
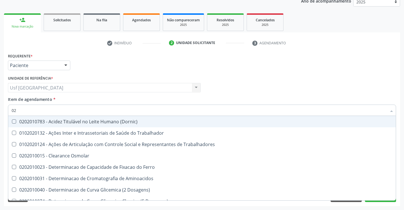
type input "0"
checkbox Total "false"
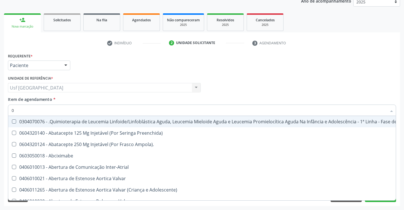
type input "02"
checkbox Transferências "true"
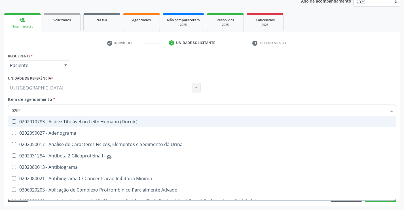
type input "02020"
checkbox Total "true"
checkbox Etossuximida "false"
type input "020201"
checkbox Parceria\) "true"
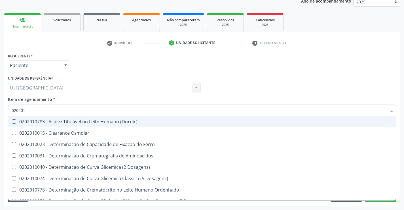
type input "0202010"
checkbox Total "true"
checkbox Ferritina "false"
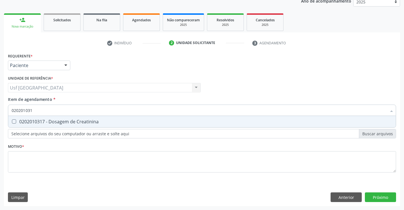
type input "0202010317"
click at [75, 123] on div "0202010317 - Dosagem de Creatinina" at bounding box center [202, 121] width 381 height 5
checkbox Creatinina "true"
drag, startPoint x: 28, startPoint y: 109, endPoint x: 0, endPoint y: 122, distance: 30.2
click at [0, 122] on div "Acompanhamento Acompanhe a situação das marcações correntes e finalizadas Relat…" at bounding box center [202, 85] width 404 height 250
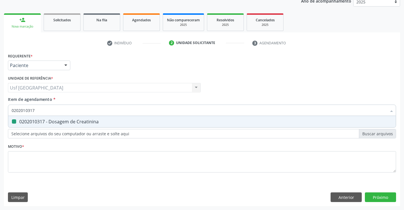
checkbox Creatinina "false"
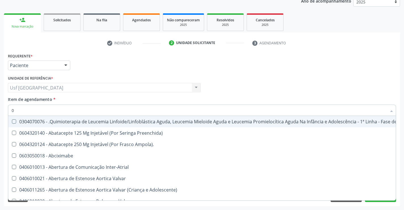
type input "02"
checkbox Transferências "true"
checkbox Meckel "true"
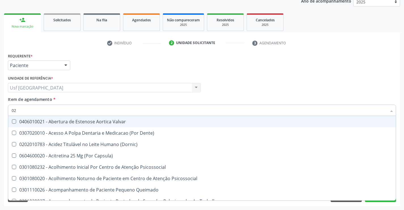
type input "020"
checkbox Congênita "true"
checkbox Complementar\) "true"
checkbox Total "false"
checkbox Creatinina "false"
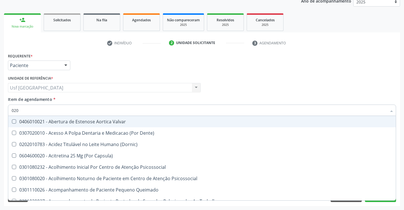
type input "0202"
checkbox Sistêmicas "true"
checkbox Sistêmico "true"
checkbox Congênita "false"
checkbox Complementar\) "false"
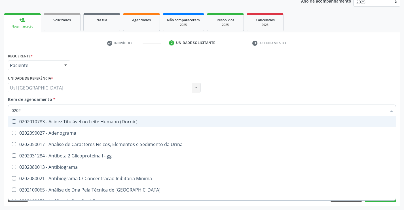
type input "02020"
checkbox Barbituratos "true"
checkbox Calcio "true"
checkbox Total "false"
checkbox Creatinina "false"
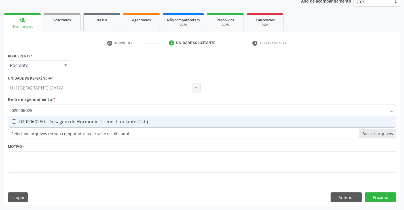
type input "0202060250"
click at [13, 122] on \(Tsh\) at bounding box center [14, 121] width 4 height 4
click at [12, 122] on \(Tsh\) "checkbox" at bounding box center [10, 121] width 4 height 4
checkbox \(Tsh\) "true"
drag, startPoint x: 28, startPoint y: 104, endPoint x: 0, endPoint y: 109, distance: 28.4
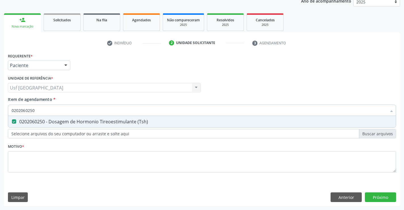
click at [0, 109] on div "Acompanhamento Acompanhe a situação das marcações correntes e finalizadas Relat…" at bounding box center [202, 85] width 404 height 250
checkbox \(Tsh\) "false"
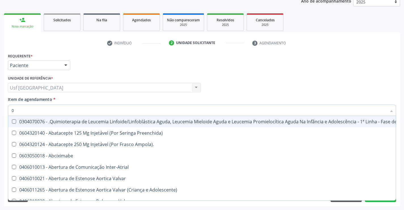
type input "02"
checkbox Transferências "true"
checkbox Meckel "true"
checkbox Simples "true"
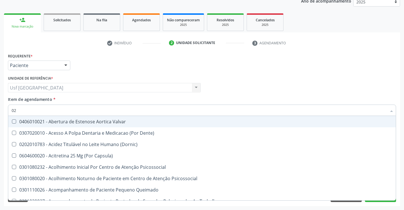
type input "020"
checkbox Congênita "true"
checkbox Complementar\) "true"
checkbox Hormonais "true"
checkbox Total "false"
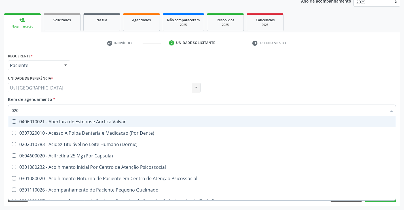
checkbox Creatinina "false"
checkbox \(Tsh\) "false"
type input "0202"
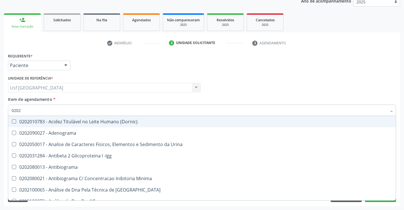
checkbox Total "true"
checkbox Creatinina "true"
checkbox \(Tsh\) "true"
checkbox Bucomaxilofacial "false"
checkbox Bilateral "false"
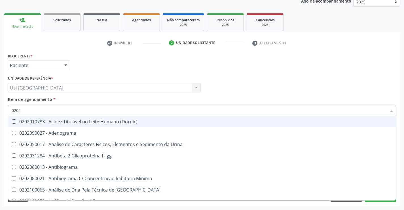
type input "02020"
checkbox Barbituratos "true"
checkbox Calcio "true"
checkbox Total "false"
checkbox Creatinina "false"
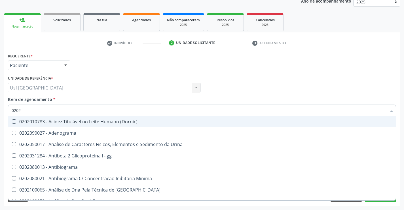
checkbox Esperma "true"
checkbox \(Tsh\) "false"
type input "020206"
checkbox Creatinina "true"
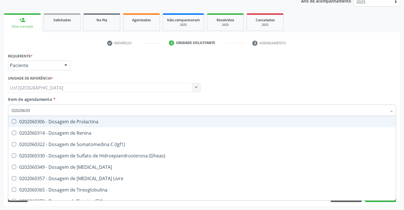
type input "020206038"
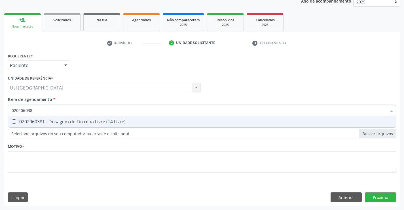
click at [50, 124] on span "0202060381 - Dosagem de Tiroxina Livre (T4 Livre)" at bounding box center [202, 121] width 388 height 11
checkbox Livre\) "true"
drag, startPoint x: 43, startPoint y: 112, endPoint x: 0, endPoint y: 109, distance: 43.3
click at [0, 109] on div "Acompanhamento Acompanhe a situação das marcações correntes e finalizadas Relat…" at bounding box center [202, 85] width 404 height 250
checkbox Livre\) "false"
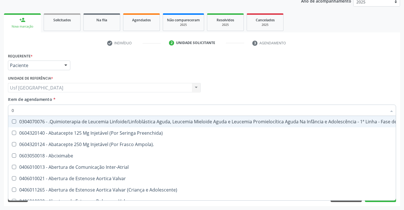
type input "02"
checkbox Transferências "true"
checkbox Meckel "true"
checkbox Simples "true"
checkbox Leprae "true"
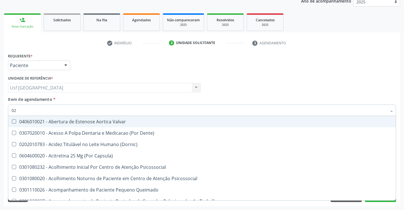
type input "020"
checkbox Congênita "true"
checkbox Complementar\) "true"
checkbox Hormonais "true"
checkbox Artéria "true"
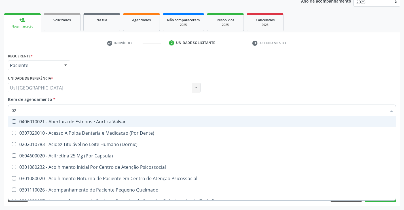
checkbox Total "false"
checkbox Creatinina "false"
checkbox \(Tsh\) "false"
checkbox Livre\) "false"
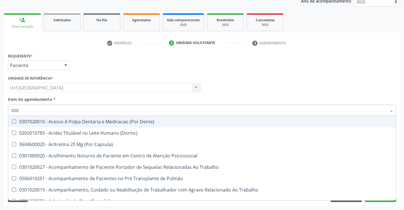
type input "0202"
checkbox Fragmento "true"
checkbox Ossea "true"
checkbox Drogas "true"
checkbox Paratireoides "true"
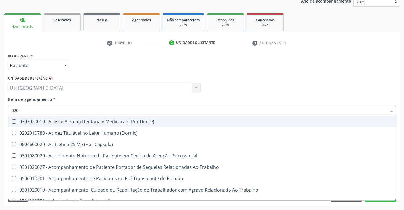
checkbox Total "false"
checkbox Creatinina "false"
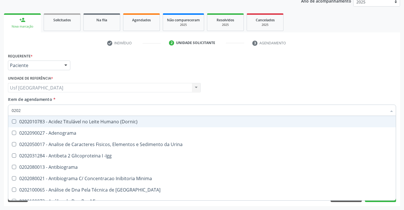
type input "02020"
checkbox Barbituratos "true"
checkbox Calcio "true"
checkbox Total "false"
checkbox Creatinina "false"
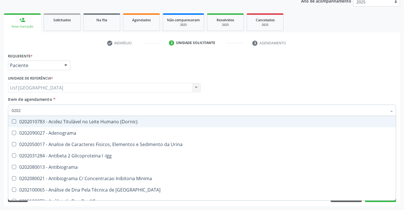
checkbox Esperma "true"
checkbox \(Tsh\) "false"
checkbox Progesterona "true"
checkbox Livre\) "false"
type input "020201"
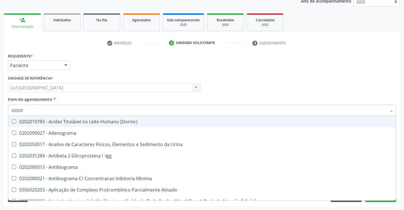
checkbox Parceria\) "true"
checkbox Gestante "true"
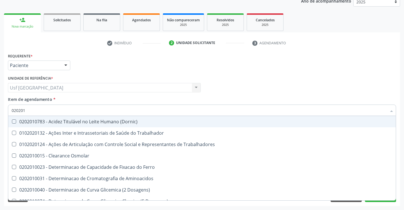
type input "0202010"
checkbox Fracoes "true"
checkbox Ionizavel "true"
checkbox Total "false"
checkbox Creatinina "false"
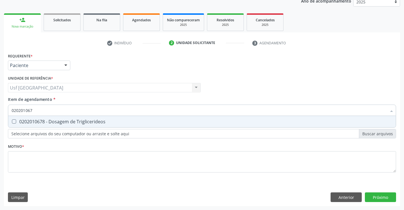
type input "0202010678"
click at [24, 125] on span "0202010678 - Dosagem de Triglicerideos" at bounding box center [202, 121] width 388 height 11
checkbox Triglicerideos "true"
drag, startPoint x: 39, startPoint y: 110, endPoint x: 0, endPoint y: 98, distance: 40.2
click at [0, 98] on div "Acompanhamento Acompanhe a situação das marcações correntes e finalizadas Relat…" at bounding box center [202, 85] width 404 height 250
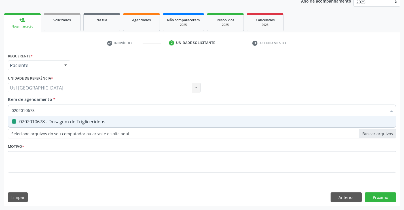
checkbox Triglicerideos "false"
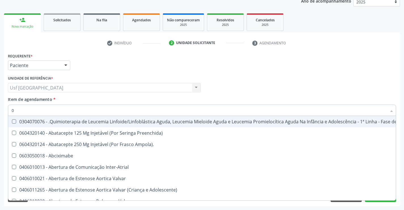
type input "02"
checkbox Transferências "true"
checkbox Meckel "true"
checkbox Simples "true"
checkbox Leprae "true"
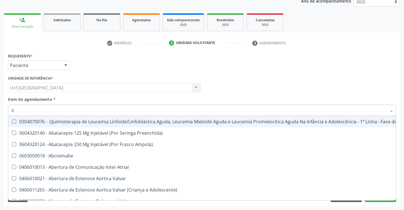
checkbox Transfusao "true"
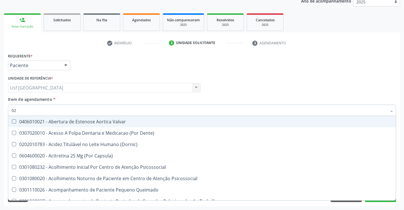
type input "020"
checkbox Congênita "true"
checkbox Complementar\) "true"
checkbox Hormonais "true"
checkbox Artéria "true"
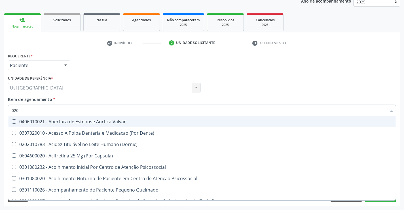
checkbox Dias "true"
checkbox Total "false"
checkbox Creatinina "false"
checkbox \(Tsh\) "false"
checkbox Livre\) "false"
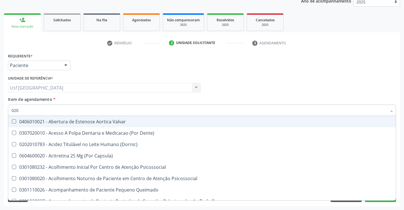
checkbox Triglicerideos "false"
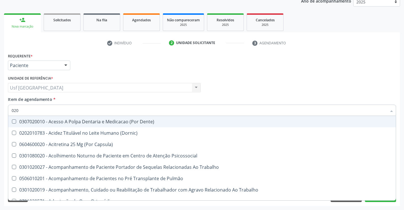
type input "0202"
checkbox Fragmento "true"
checkbox Ossea "true"
checkbox Drogas "true"
checkbox Paratireoides "true"
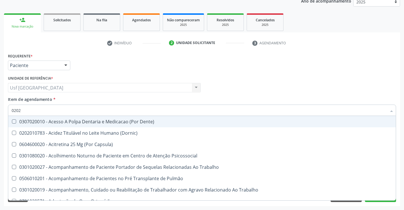
checkbox Projecoes\) "true"
checkbox Total "false"
checkbox Creatinina "false"
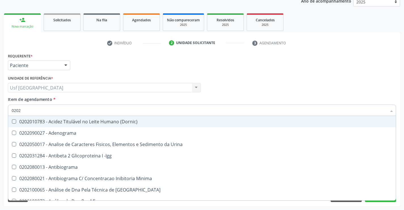
type input "02020"
checkbox Barbituratos "true"
checkbox Calcio "true"
checkbox Total "false"
checkbox Creatinina "false"
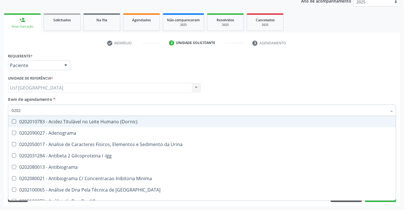
checkbox Esperma "true"
checkbox \(Tsh\) "false"
checkbox Progesterona "true"
checkbox Funcional "true"
checkbox Livre\) "false"
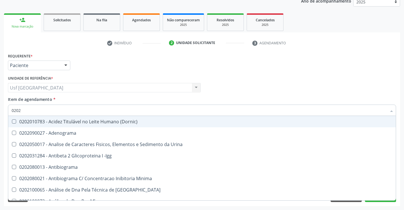
checkbox Triglicerideos "false"
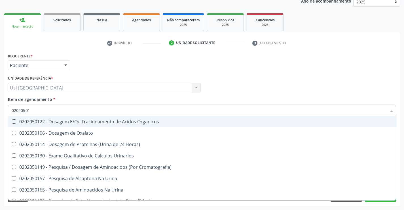
type input "020205017"
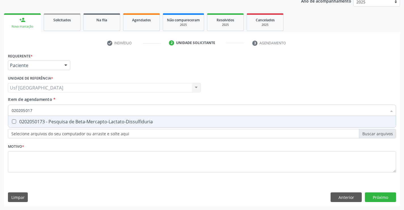
click at [64, 125] on span "0202050173 - Pesquisa de Beta-Mercapto-Lactato-Dissulfiduria" at bounding box center [202, 121] width 388 height 11
drag, startPoint x: 60, startPoint y: 107, endPoint x: 0, endPoint y: 122, distance: 62.1
click at [0, 122] on div "Acompanhamento Acompanhe a situação das marcações correntes e finalizadas Relat…" at bounding box center [202, 85] width 404 height 250
click at [23, 123] on div "0202050173 - Pesquisa de Beta-Mercapto-Lactato-Dissulfiduria" at bounding box center [202, 121] width 381 height 5
checkbox Beta-Mercapto-Lactato-Dissulfiduria "false"
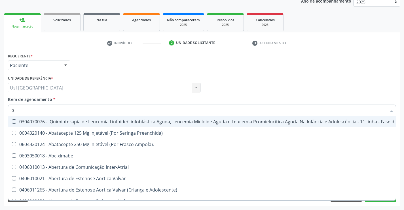
type input "02"
checkbox Transferências "true"
checkbox Meckel "true"
checkbox Simples "true"
checkbox Leprae "true"
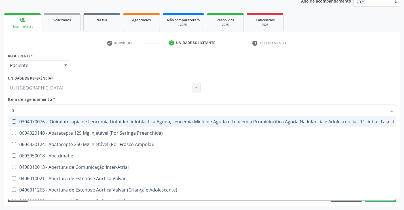
checkbox Transfusao "true"
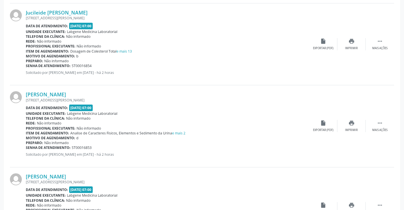
scroll to position [1077, 0]
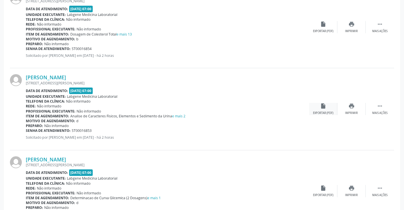
click at [322, 112] on div "Exportar (PDF)" at bounding box center [323, 113] width 20 height 4
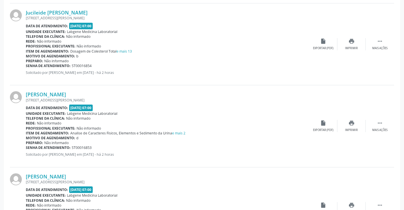
scroll to position [1049, 0]
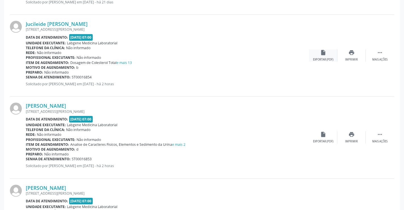
click at [320, 53] on icon "insert_drive_file" at bounding box center [323, 52] width 6 height 6
click at [320, 138] on div "insert_drive_file Exportar (PDF)" at bounding box center [323, 137] width 28 height 12
click at [386, 136] on div " Mais ações" at bounding box center [380, 137] width 28 height 12
click at [293, 143] on div "Imprimir" at bounding box center [294, 141] width 13 height 4
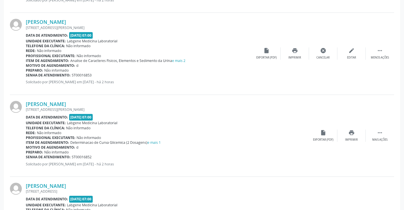
scroll to position [1134, 0]
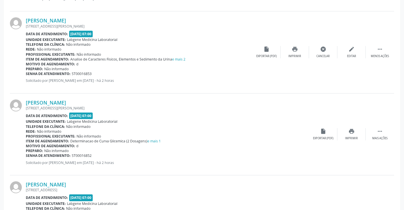
click at [323, 141] on div "[PERSON_NAME] [STREET_ADDRESS][PERSON_NAME] Data de atendimento: [DATE] 07:00 U…" at bounding box center [202, 134] width 384 height 82
click at [322, 136] on div "Exportar (PDF)" at bounding box center [323, 138] width 20 height 4
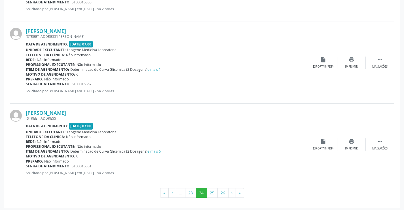
scroll to position [1207, 0]
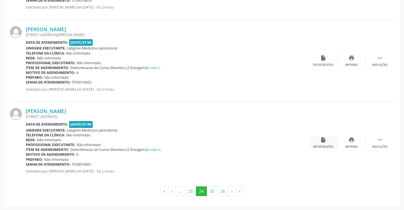
click at [325, 146] on div "Exportar (PDF)" at bounding box center [323, 147] width 20 height 4
click at [230, 191] on button "›" at bounding box center [232, 191] width 8 height 10
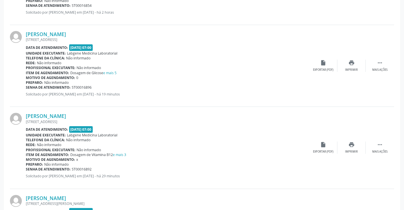
scroll to position [397, 0]
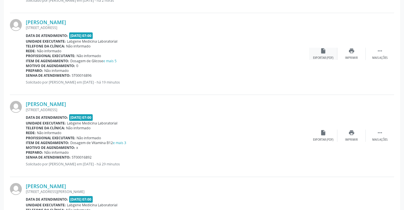
click at [323, 52] on icon "insert_drive_file" at bounding box center [323, 51] width 6 height 6
click at [316, 136] on div "insert_drive_file Exportar (PDF)" at bounding box center [323, 135] width 28 height 12
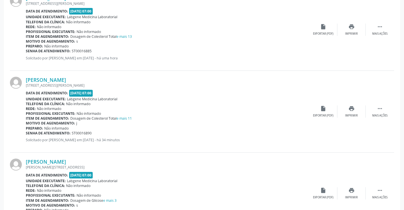
scroll to position [595, 0]
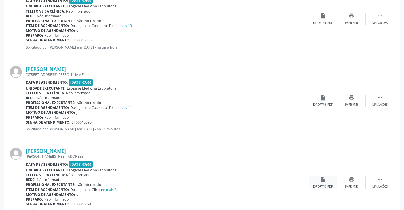
click at [326, 182] on icon "insert_drive_file" at bounding box center [323, 179] width 6 height 6
click at [326, 103] on div "Exportar (PDF)" at bounding box center [323, 105] width 20 height 4
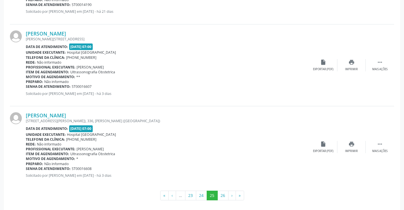
scroll to position [1207, 0]
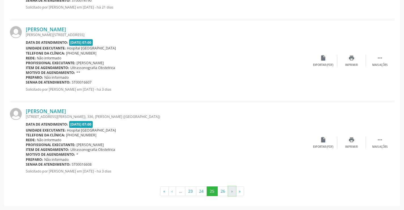
click at [230, 192] on button "›" at bounding box center [232, 191] width 8 height 10
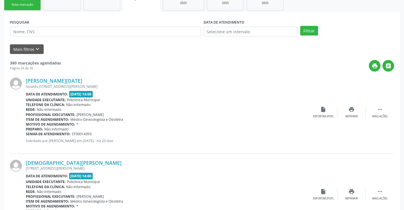
scroll to position [28, 0]
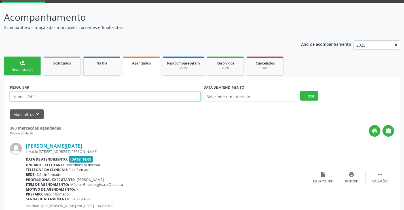
click at [63, 97] on input "text" at bounding box center [105, 97] width 191 height 10
click at [300, 91] on button "Filtrar" at bounding box center [309, 96] width 18 height 10
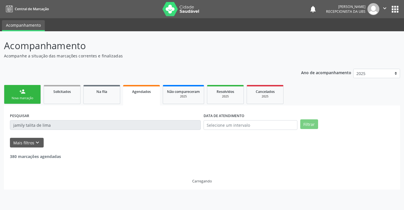
scroll to position [0, 0]
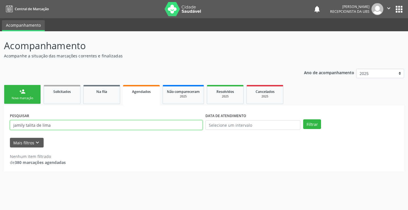
click at [70, 125] on input "jamily talita de lima" at bounding box center [106, 125] width 193 height 10
type input "[PERSON_NAME]"
click at [303, 119] on button "Filtrar" at bounding box center [312, 124] width 18 height 10
drag, startPoint x: 62, startPoint y: 122, endPoint x: 0, endPoint y: 117, distance: 62.3
click at [0, 117] on div "Acompanhamento Acompanhe a situação das marcações correntes e finalizadas Relat…" at bounding box center [204, 120] width 408 height 178
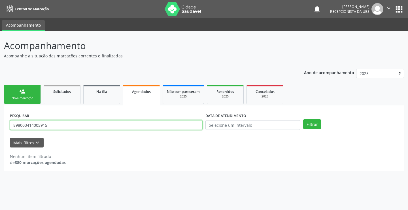
type input "898003414005915"
click at [303, 119] on button "Filtrar" at bounding box center [312, 124] width 18 height 10
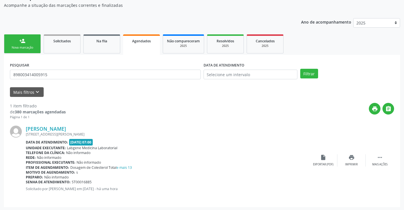
scroll to position [52, 0]
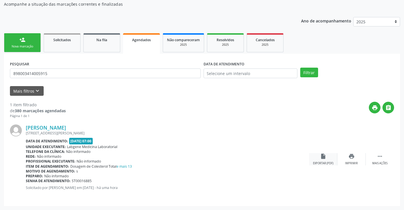
click at [330, 162] on div "Exportar (PDF)" at bounding box center [323, 163] width 20 height 4
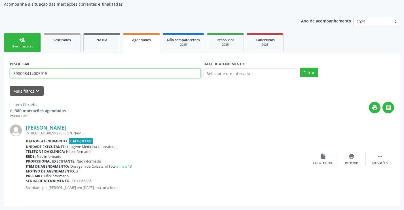
drag, startPoint x: 56, startPoint y: 72, endPoint x: 0, endPoint y: 77, distance: 56.1
click at [0, 77] on div "Acompanhamento Acompanhe a situação das marcações correntes e finalizadas Relat…" at bounding box center [202, 95] width 404 height 230
type input "89800514813642"
click at [300, 67] on button "Filtrar" at bounding box center [309, 72] width 18 height 10
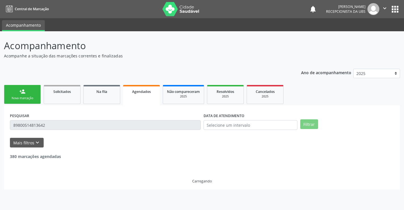
scroll to position [0, 0]
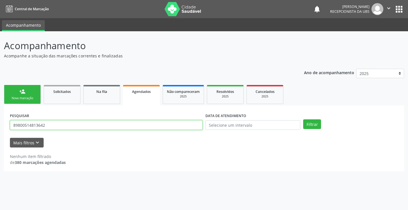
drag, startPoint x: 80, startPoint y: 128, endPoint x: 0, endPoint y: 126, distance: 80.0
click at [0, 126] on div "Acompanhamento Acompanhe a situação das marcações correntes e finalizadas Relat…" at bounding box center [204, 120] width 408 height 178
type input "[PERSON_NAME]"
click at [303, 119] on button "Filtrar" at bounding box center [312, 124] width 18 height 10
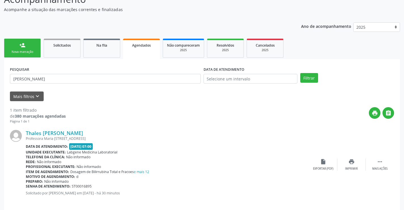
scroll to position [52, 0]
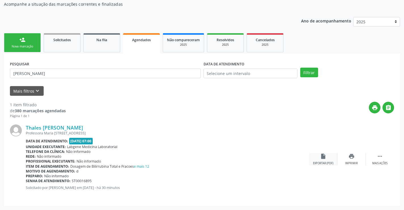
click at [321, 158] on icon "insert_drive_file" at bounding box center [323, 156] width 6 height 6
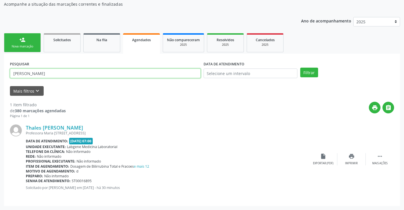
drag, startPoint x: 77, startPoint y: 73, endPoint x: 0, endPoint y: 65, distance: 77.0
click at [0, 65] on div "Acompanhamento Acompanhe a situação das marcações correntes e finalizadas Relat…" at bounding box center [202, 95] width 404 height 230
type input "161239911170000"
click at [300, 67] on button "Filtrar" at bounding box center [309, 72] width 18 height 10
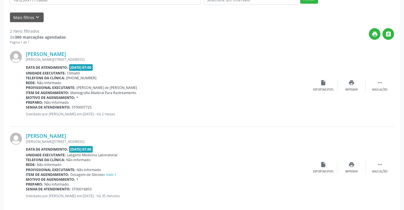
scroll to position [134, 0]
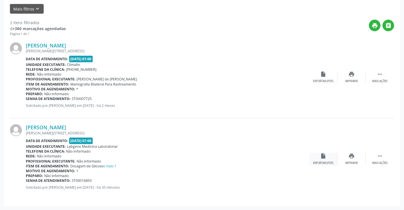
click at [322, 157] on icon "insert_drive_file" at bounding box center [323, 156] width 6 height 6
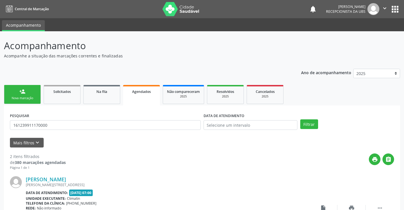
drag, startPoint x: 50, startPoint y: 131, endPoint x: 13, endPoint y: 123, distance: 38.3
click at [13, 123] on div "PESQUISAR 161239911170000" at bounding box center [106, 122] width 194 height 22
click at [74, 125] on input "161239911170000" at bounding box center [105, 125] width 191 height 10
drag, startPoint x: 60, startPoint y: 127, endPoint x: 0, endPoint y: 117, distance: 61.2
click at [0, 117] on div "Acompanhamento Acompanhe a situação das marcações correntes e finalizadas Relat…" at bounding box center [202, 187] width 404 height 312
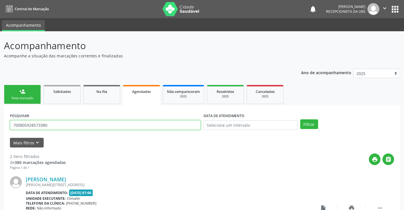
type input "700805928573380"
click at [300, 119] on button "Filtrar" at bounding box center [309, 124] width 18 height 10
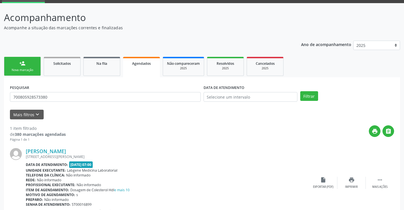
scroll to position [52, 0]
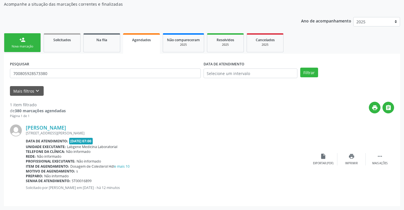
click at [313, 168] on div "[PERSON_NAME] [STREET_ADDRESS][PERSON_NAME] Data de atendimento: [DATE] 07:00 U…" at bounding box center [202, 158] width 384 height 81
click at [318, 161] on div "Exportar (PDF)" at bounding box center [323, 163] width 20 height 4
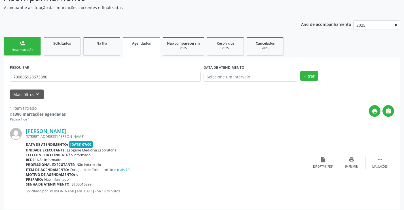
scroll to position [0, 0]
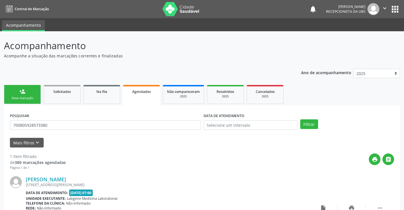
click at [372, 15] on nav "Central de Marcação notifications [PERSON_NAME] Recepcionista da UBS  Configur…" at bounding box center [202, 9] width 404 height 18
click at [375, 8] on img at bounding box center [373, 9] width 12 height 12
click at [384, 11] on icon "" at bounding box center [385, 8] width 6 height 6
click at [365, 34] on link "Sair" at bounding box center [370, 35] width 39 height 8
